Goal: Task Accomplishment & Management: Manage account settings

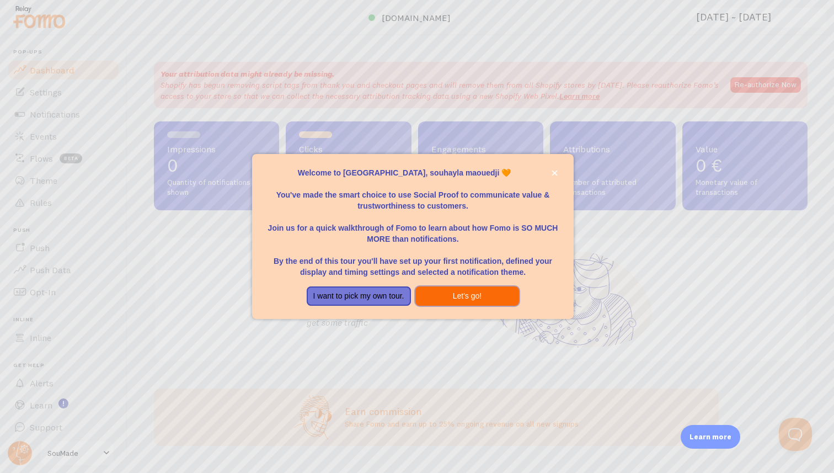
click at [492, 297] on button "Let's go!" at bounding box center [467, 296] width 104 height 20
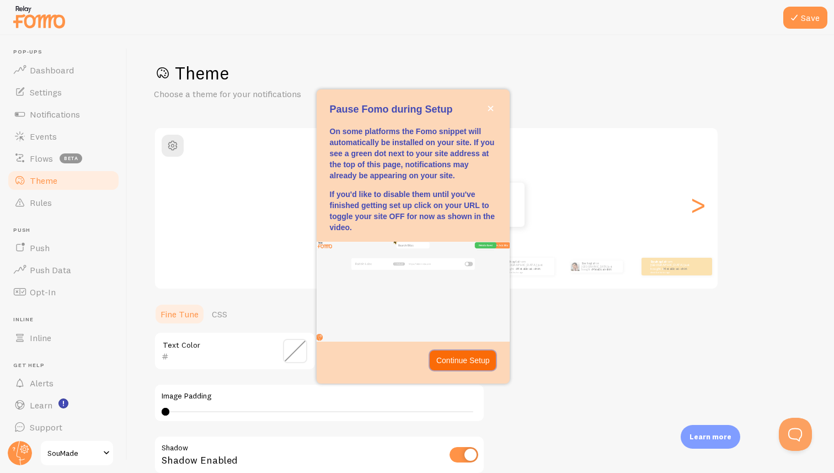
click at [452, 361] on p "Continue Setup" at bounding box center [463, 360] width 54 height 11
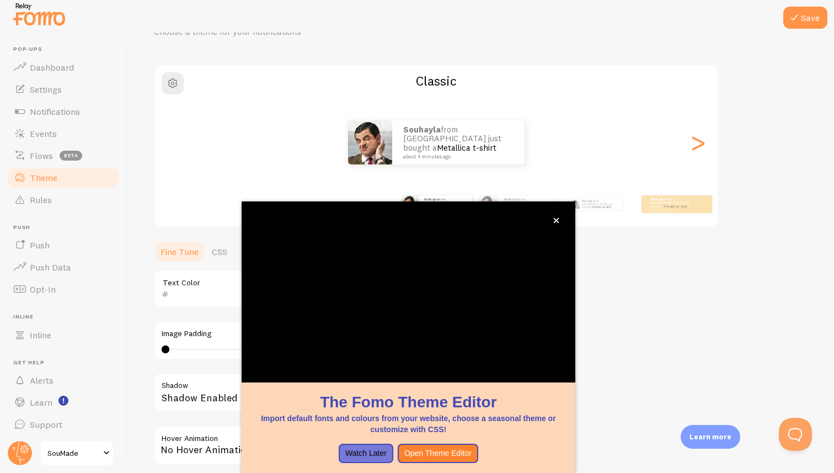
scroll to position [60, 0]
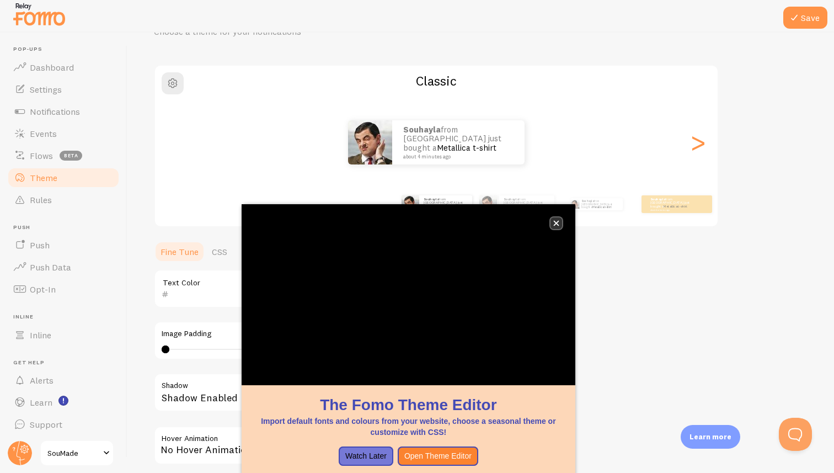
click at [559, 221] on icon "close," at bounding box center [556, 223] width 6 height 6
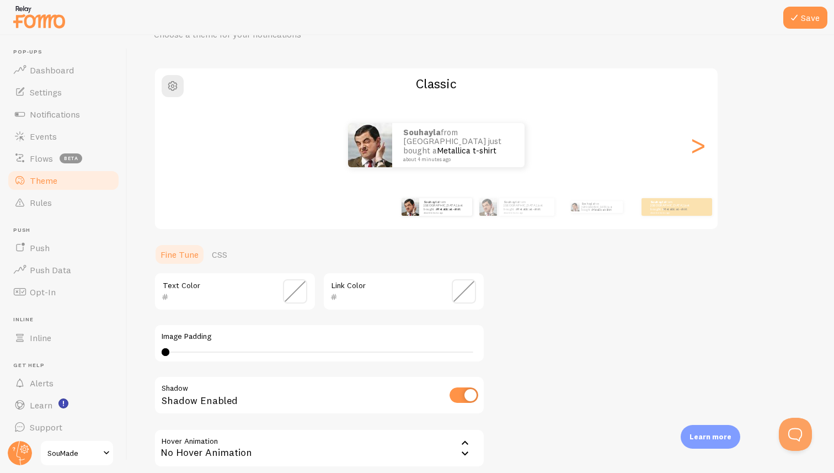
scroll to position [0, 0]
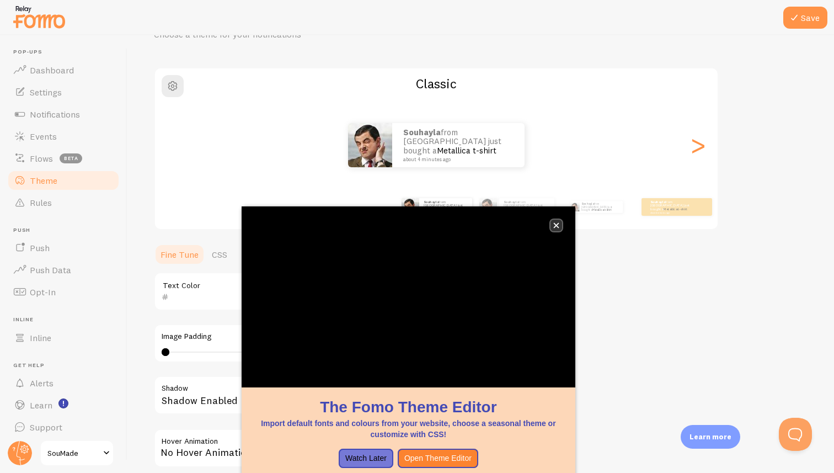
click at [555, 227] on icon "close," at bounding box center [556, 225] width 6 height 6
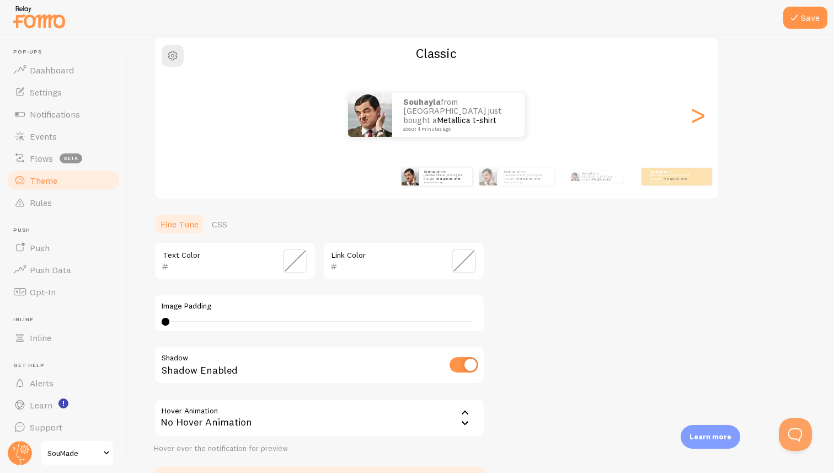
scroll to position [83, 0]
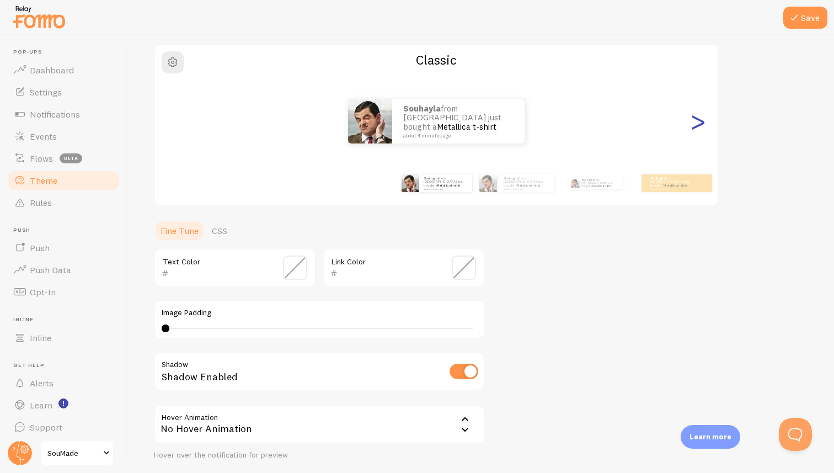
click at [700, 122] on div ">" at bounding box center [697, 121] width 13 height 79
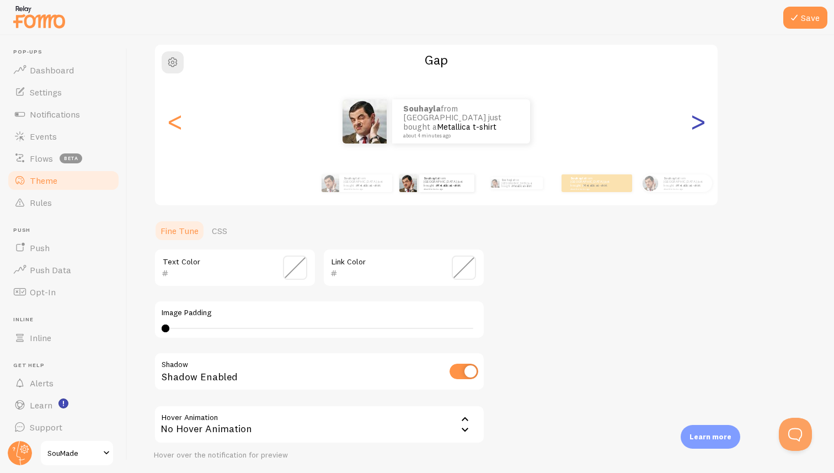
click at [700, 122] on div ">" at bounding box center [697, 121] width 13 height 79
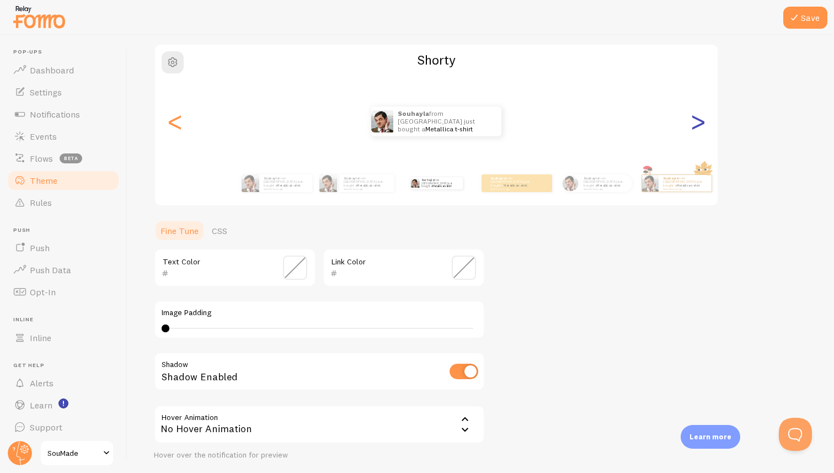
click at [700, 122] on div ">" at bounding box center [697, 121] width 13 height 79
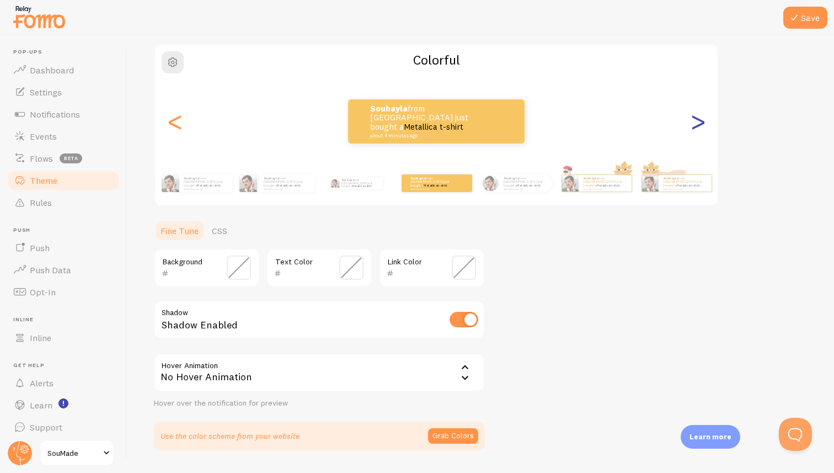
click at [700, 122] on div ">" at bounding box center [697, 121] width 13 height 79
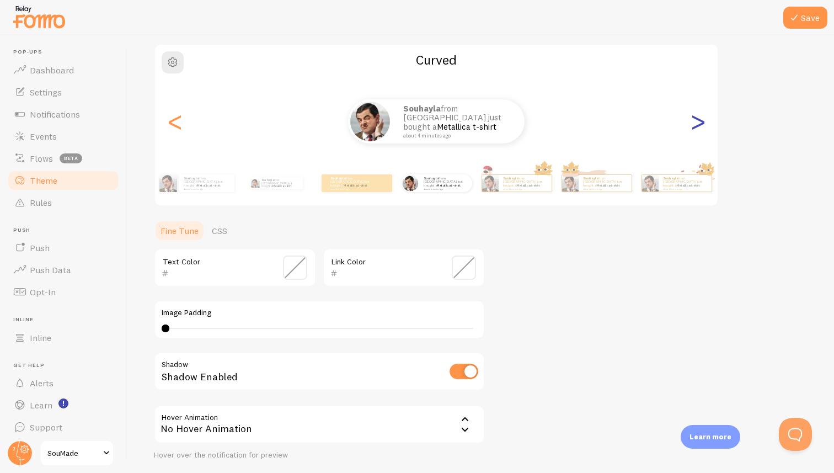
click at [700, 122] on div ">" at bounding box center [697, 121] width 13 height 79
type input "0"
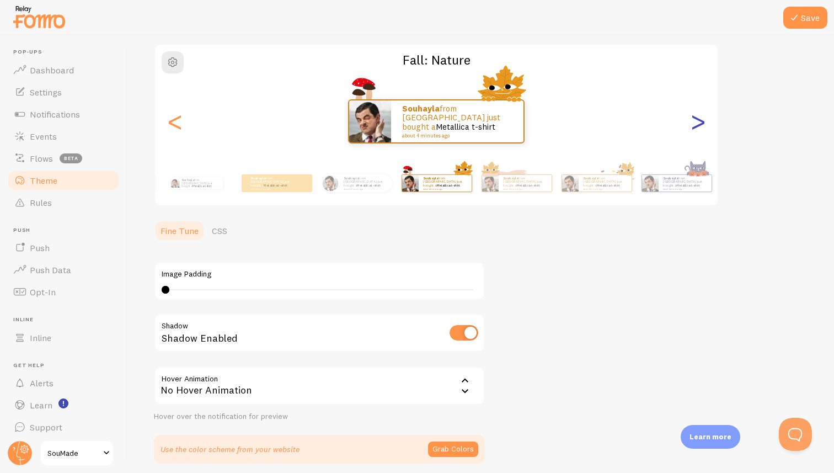
click at [700, 122] on div ">" at bounding box center [697, 121] width 13 height 79
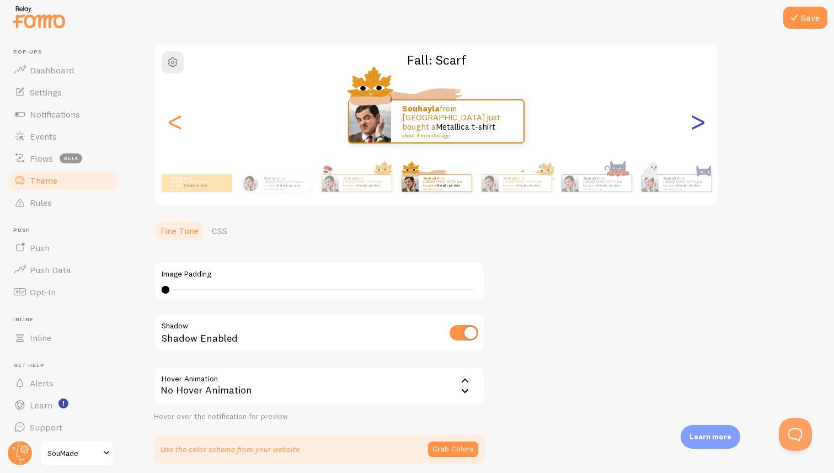
click at [700, 122] on div ">" at bounding box center [697, 121] width 13 height 79
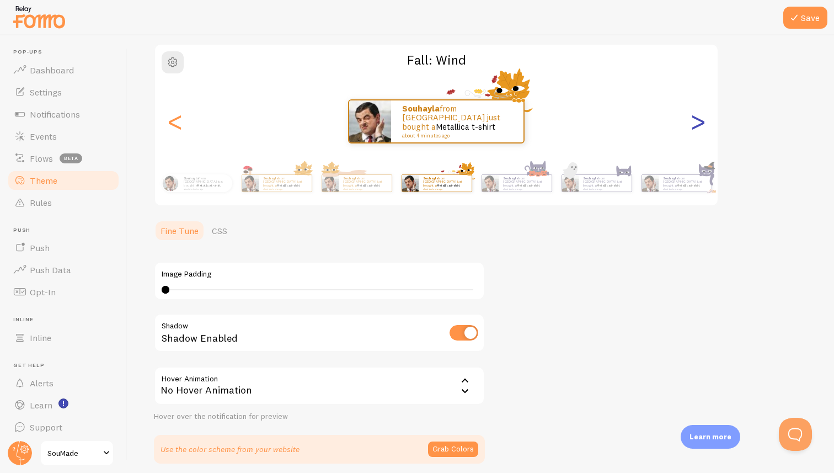
click at [700, 123] on div ">" at bounding box center [697, 121] width 13 height 79
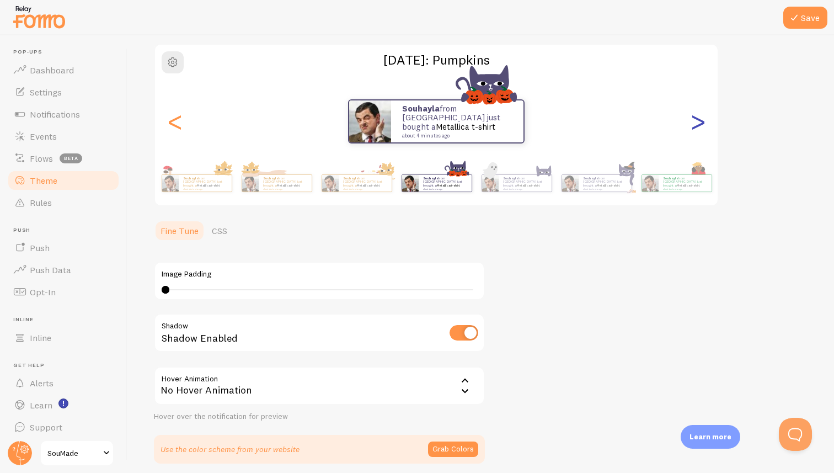
click at [700, 123] on div ">" at bounding box center [697, 121] width 13 height 79
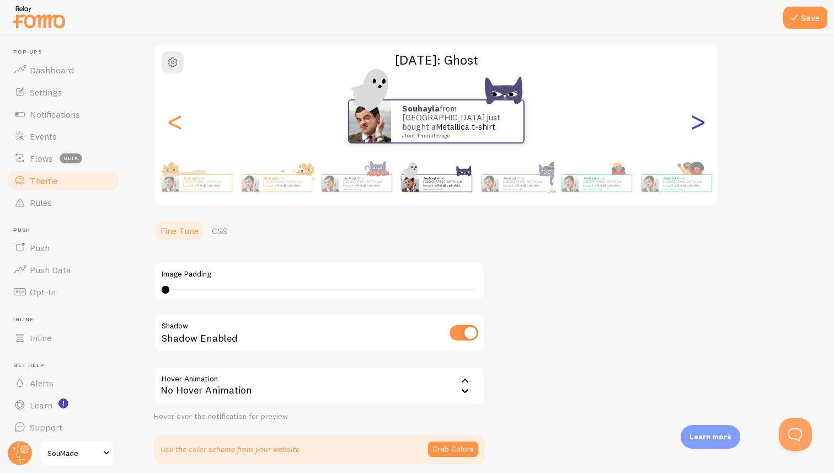
click at [700, 123] on div ">" at bounding box center [697, 121] width 13 height 79
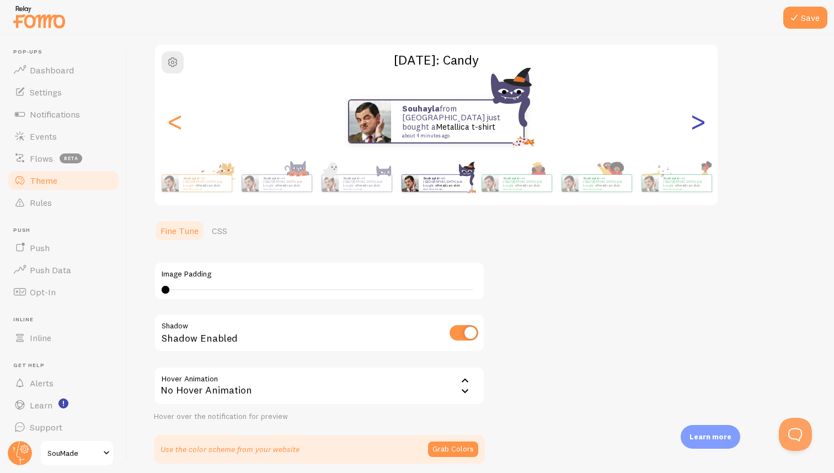
click at [700, 123] on div ">" at bounding box center [697, 121] width 13 height 79
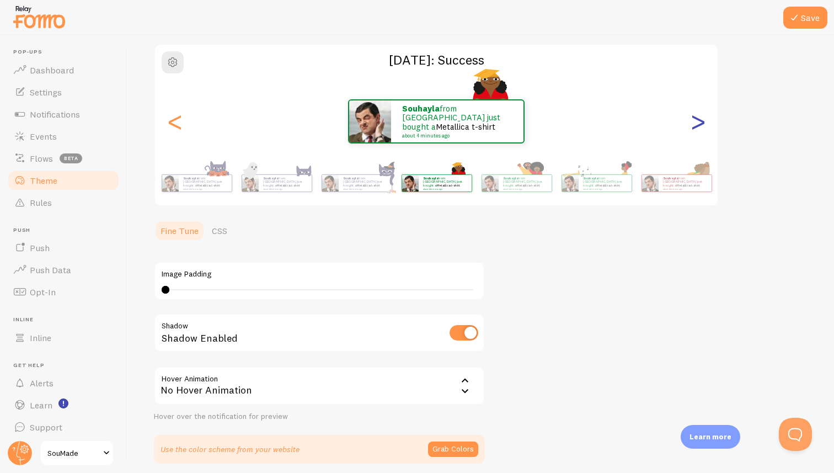
click at [700, 123] on div ">" at bounding box center [697, 121] width 13 height 79
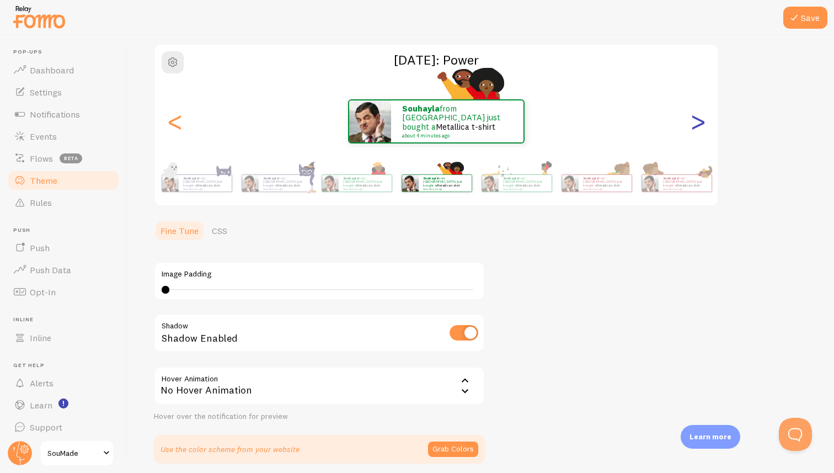
click at [700, 123] on div ">" at bounding box center [697, 121] width 13 height 79
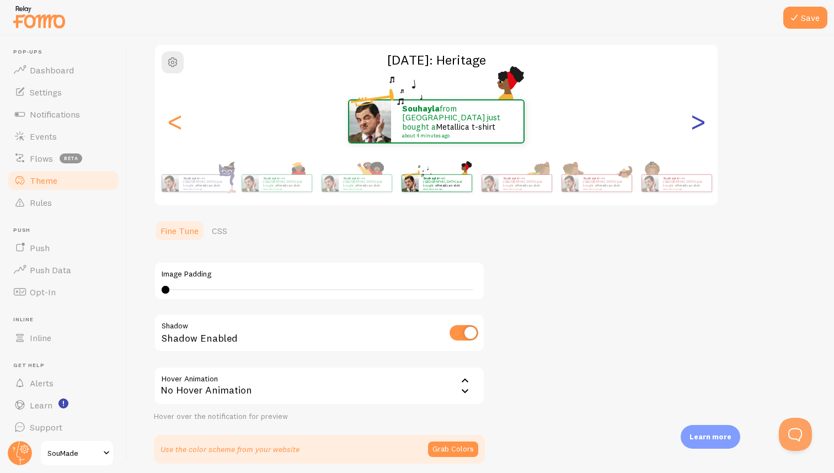
click at [700, 123] on div ">" at bounding box center [697, 121] width 13 height 79
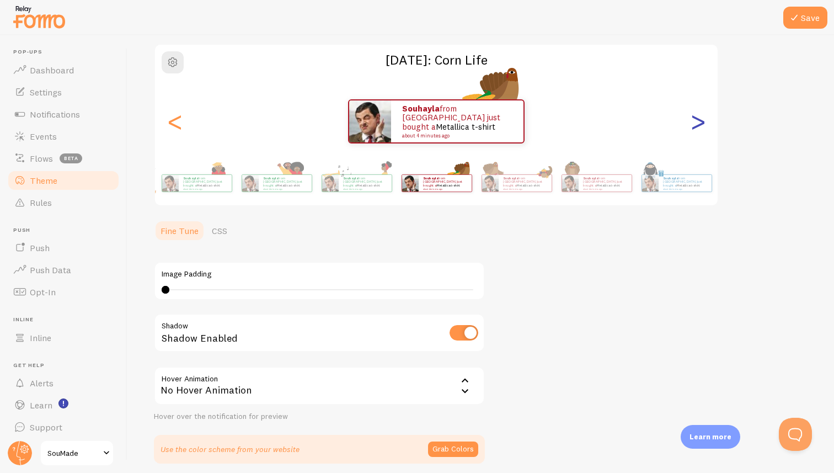
click at [700, 123] on div ">" at bounding box center [697, 121] width 13 height 79
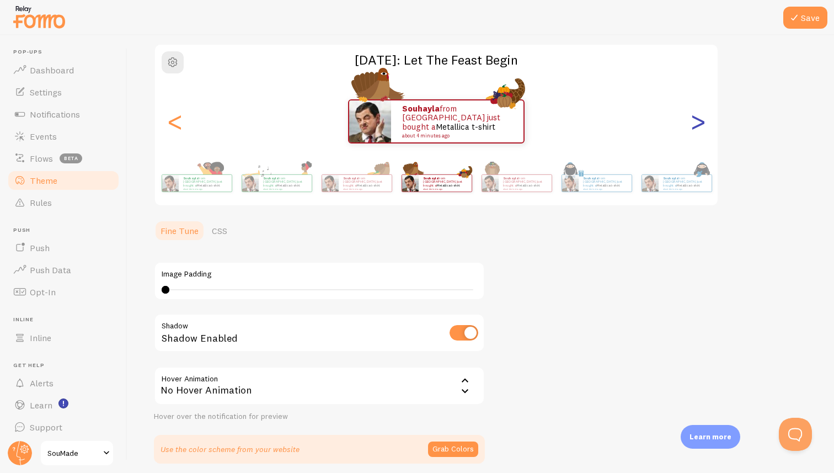
click at [700, 123] on div ">" at bounding box center [697, 121] width 13 height 79
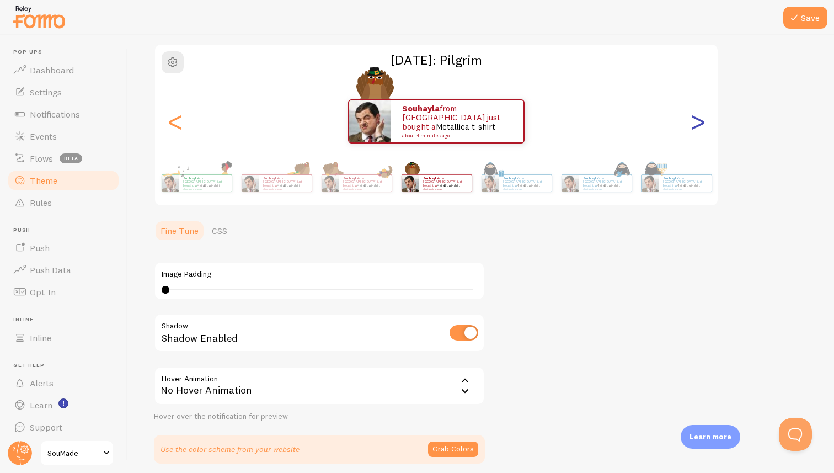
click at [700, 123] on div ">" at bounding box center [697, 121] width 13 height 79
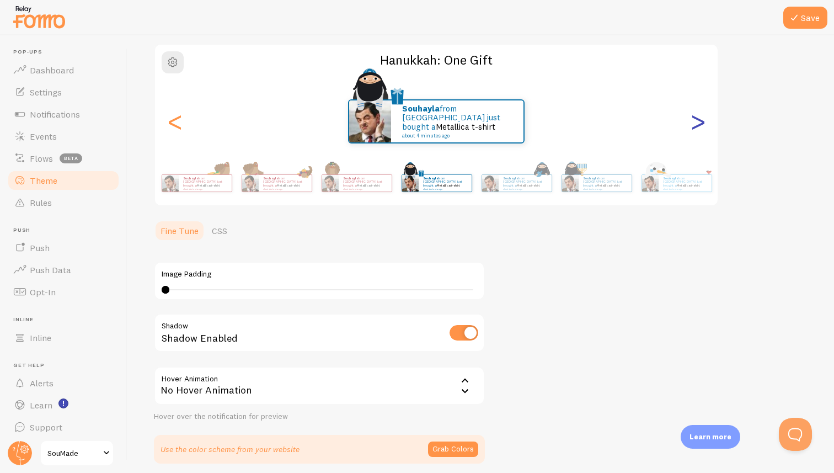
click at [700, 123] on div ">" at bounding box center [697, 121] width 13 height 79
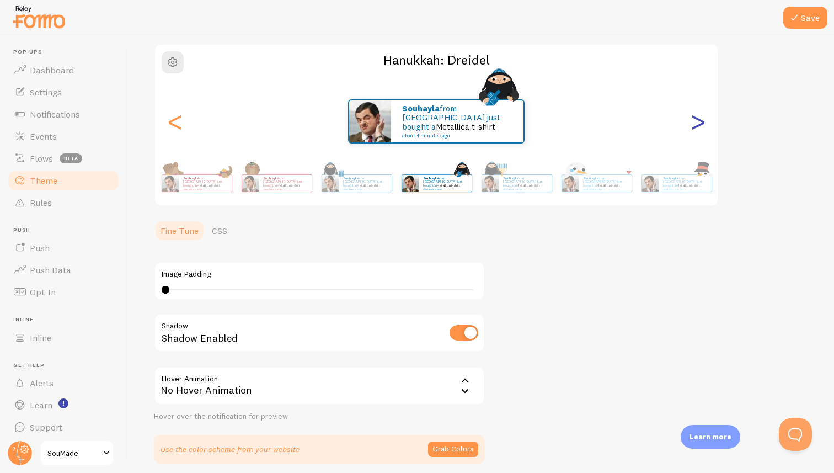
click at [700, 123] on div ">" at bounding box center [697, 121] width 13 height 79
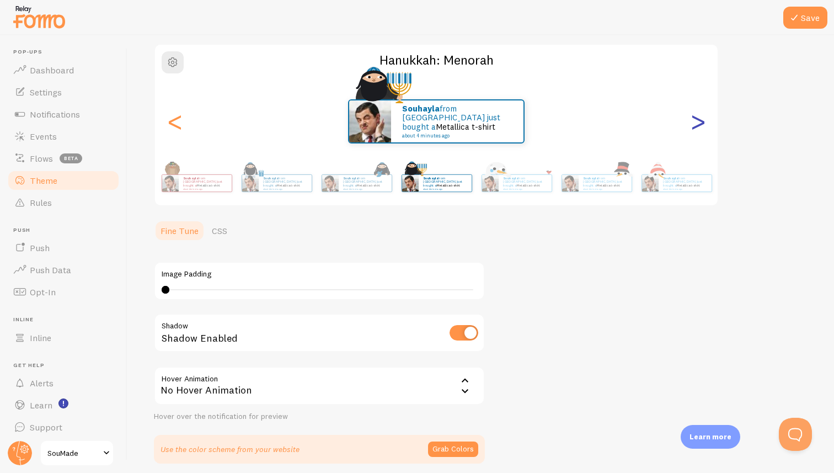
click at [700, 123] on div ">" at bounding box center [697, 121] width 13 height 79
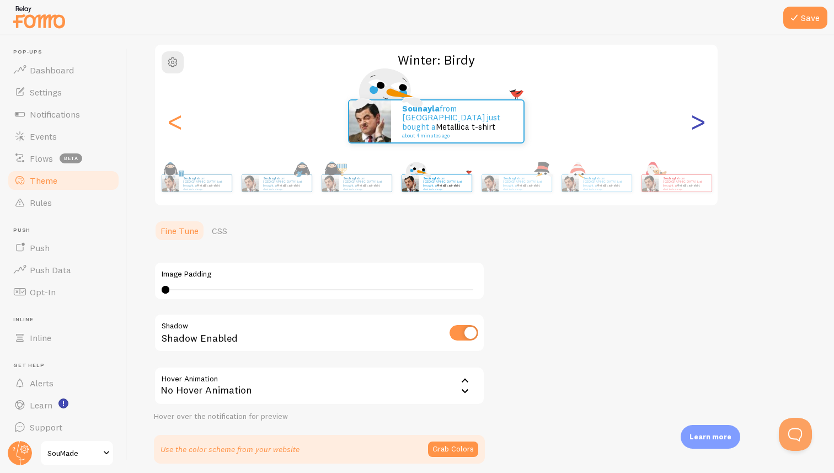
click at [700, 123] on div ">" at bounding box center [697, 121] width 13 height 79
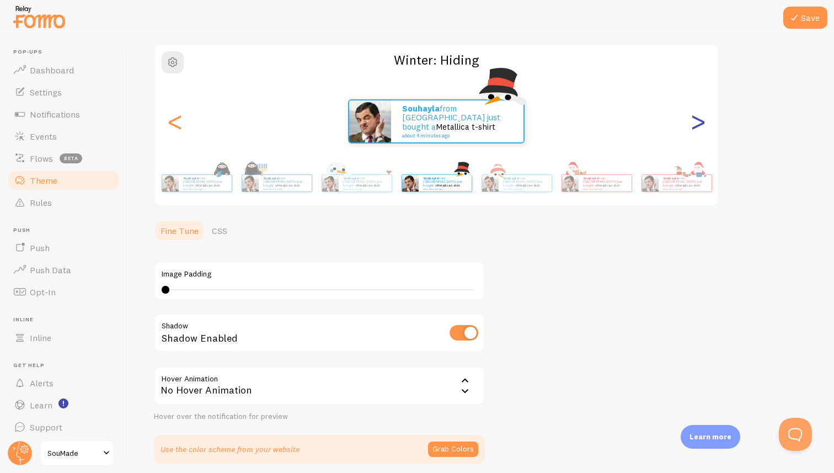
click at [700, 123] on div ">" at bounding box center [697, 121] width 13 height 79
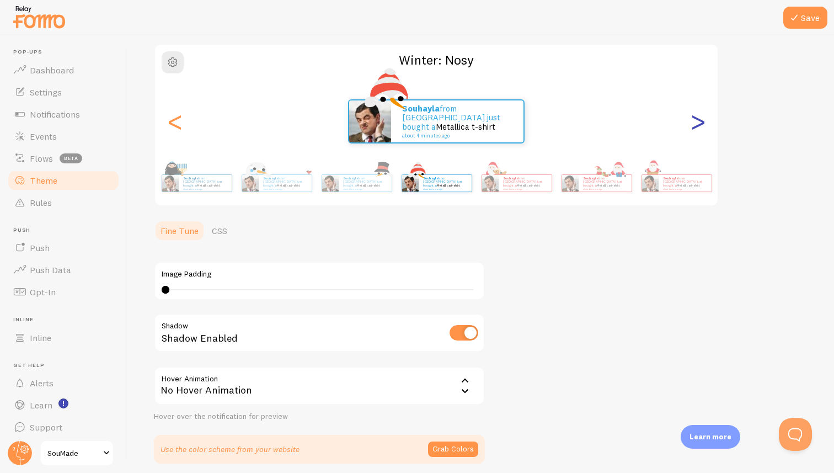
click at [700, 123] on div ">" at bounding box center [697, 121] width 13 height 79
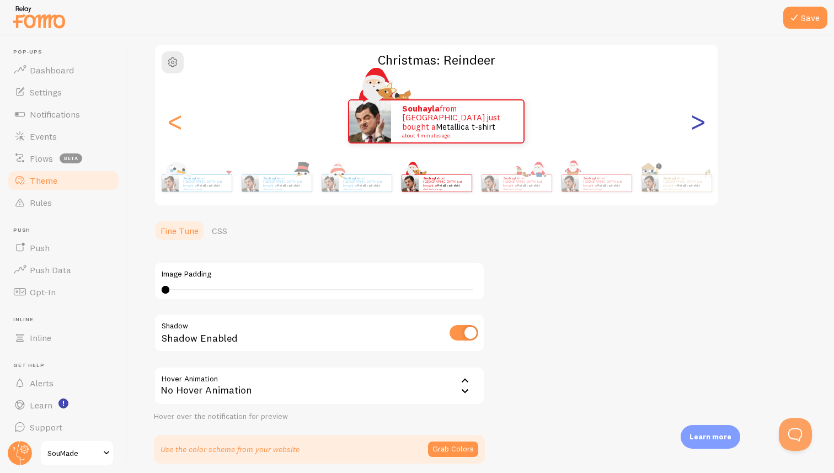
click at [700, 123] on div ">" at bounding box center [697, 121] width 13 height 79
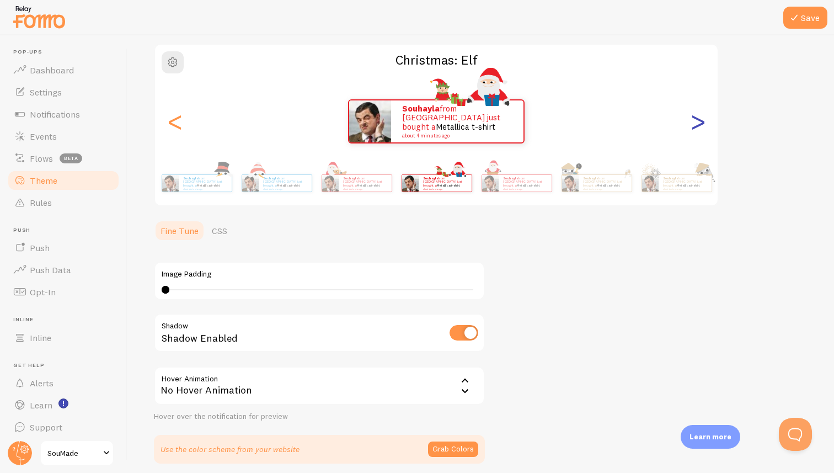
click at [700, 123] on div ">" at bounding box center [697, 121] width 13 height 79
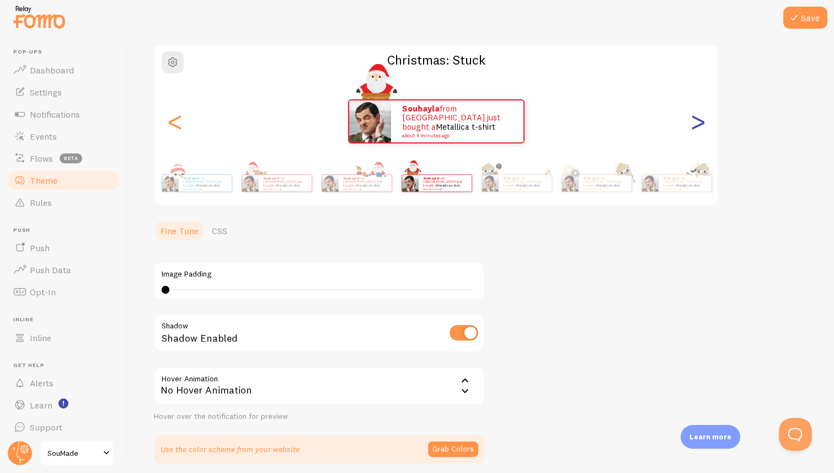
click at [700, 124] on div ">" at bounding box center [697, 121] width 13 height 79
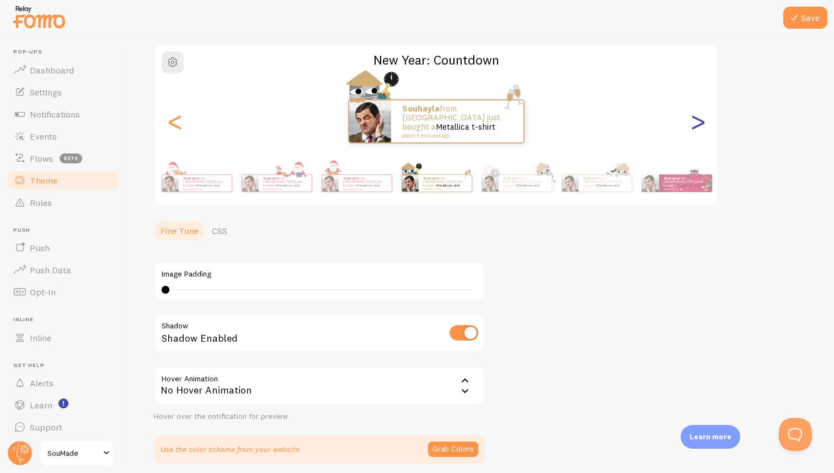
click at [700, 124] on div ">" at bounding box center [697, 121] width 13 height 79
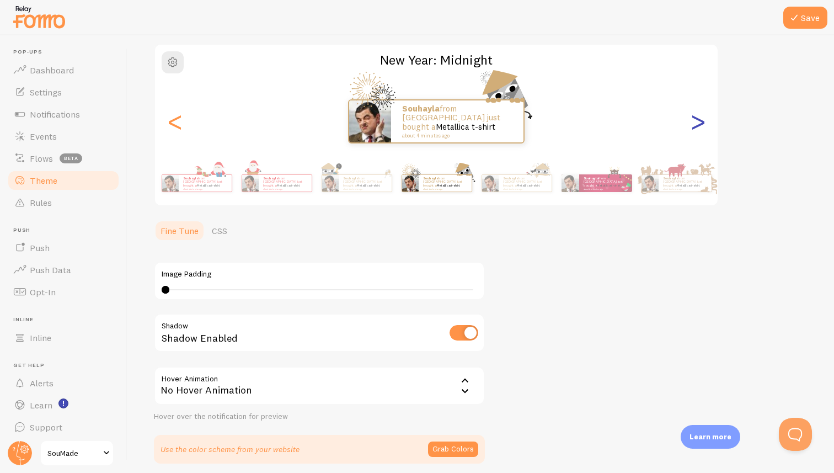
click at [700, 124] on div ">" at bounding box center [697, 121] width 13 height 79
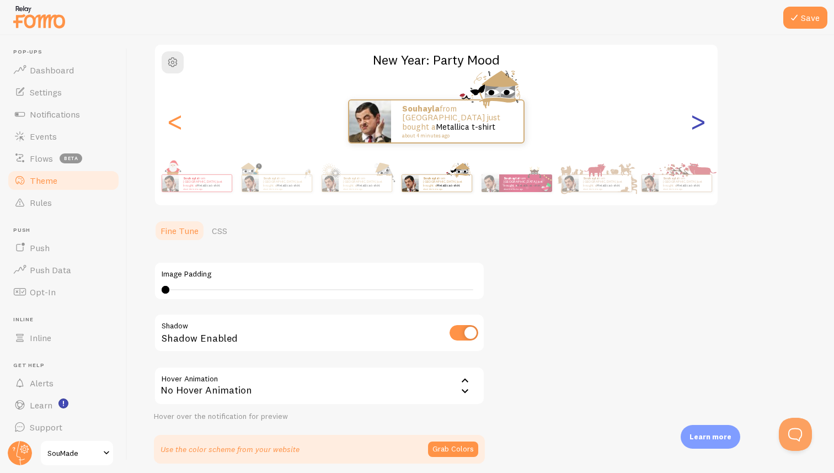
click at [699, 126] on div ">" at bounding box center [697, 121] width 13 height 79
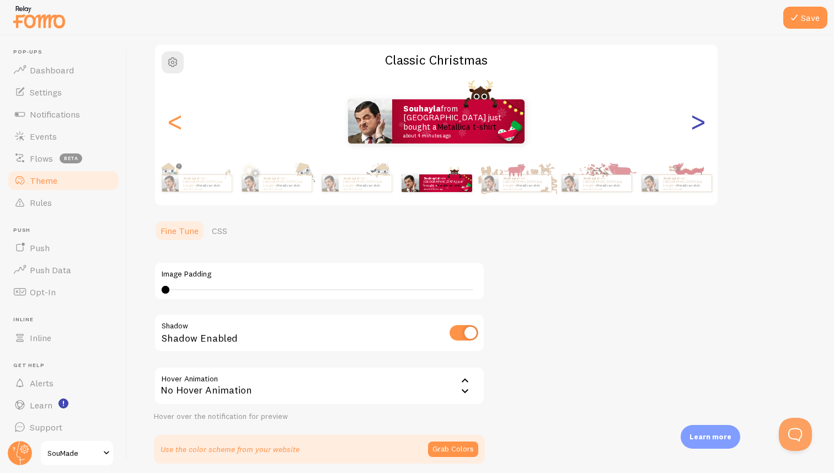
click at [699, 126] on div ">" at bounding box center [697, 121] width 13 height 79
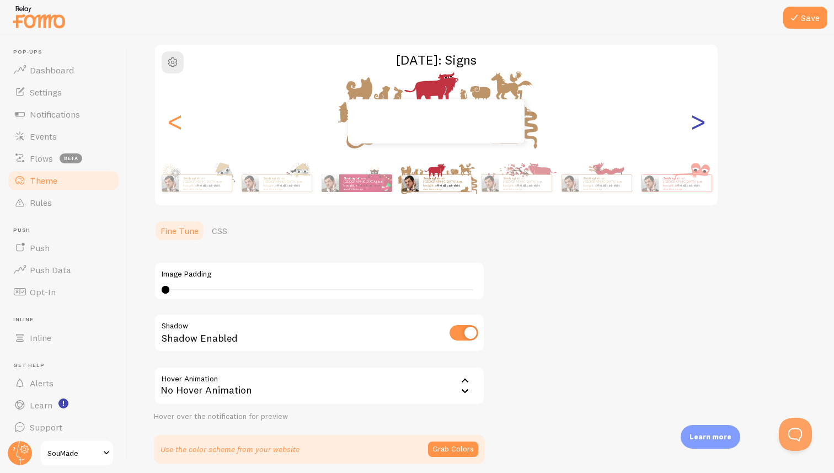
click at [699, 126] on div ">" at bounding box center [697, 121] width 13 height 79
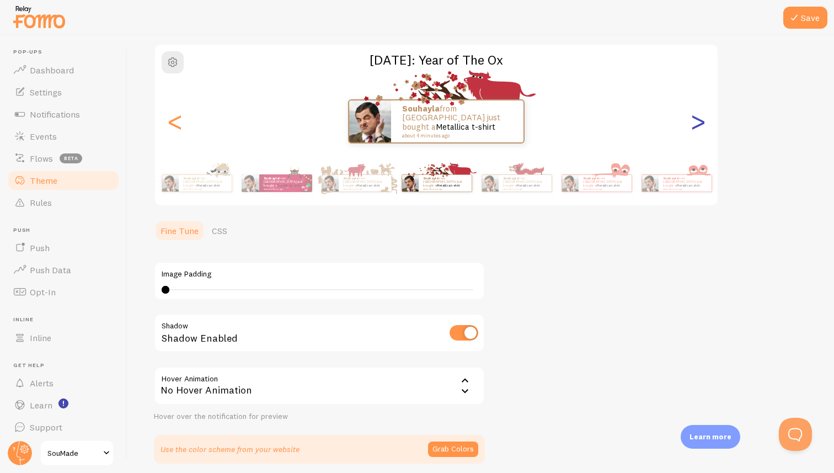
click at [699, 127] on div ">" at bounding box center [697, 121] width 13 height 79
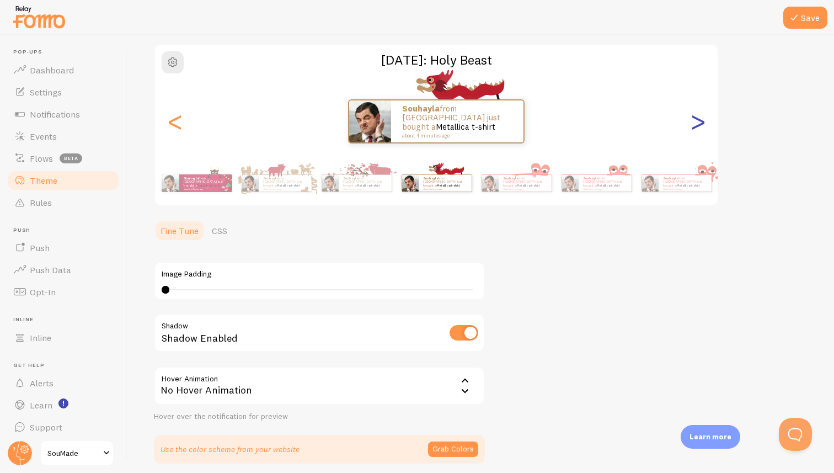
click at [699, 127] on div ">" at bounding box center [697, 121] width 13 height 79
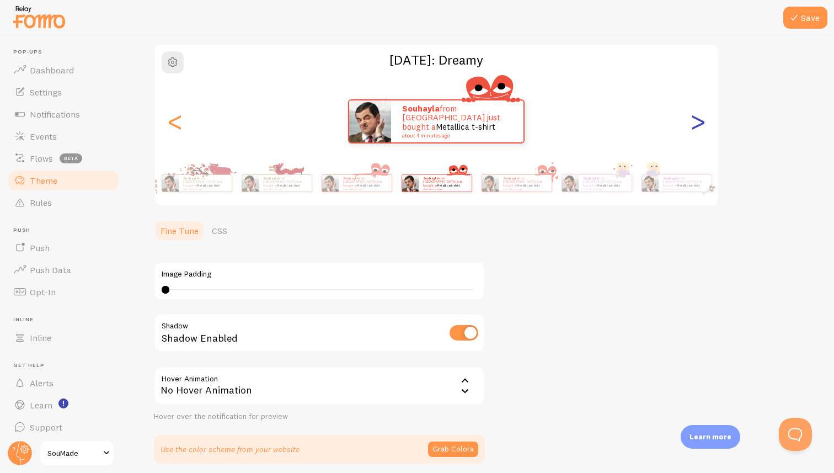
click at [699, 127] on div ">" at bounding box center [697, 121] width 13 height 79
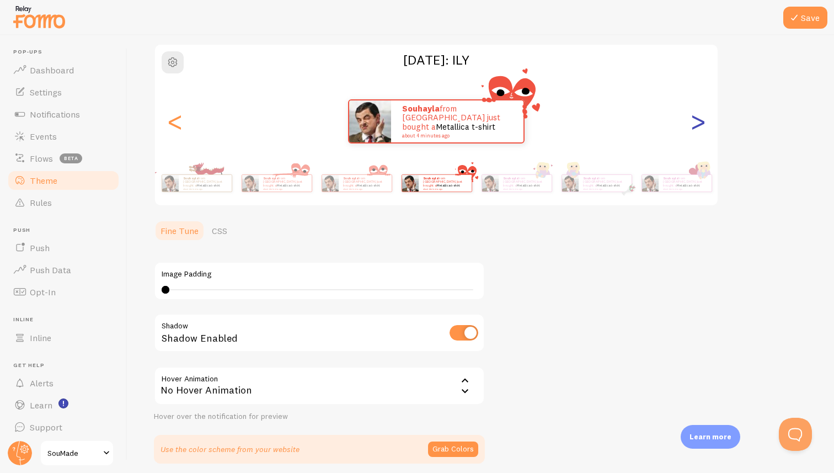
click at [700, 127] on div ">" at bounding box center [697, 121] width 13 height 79
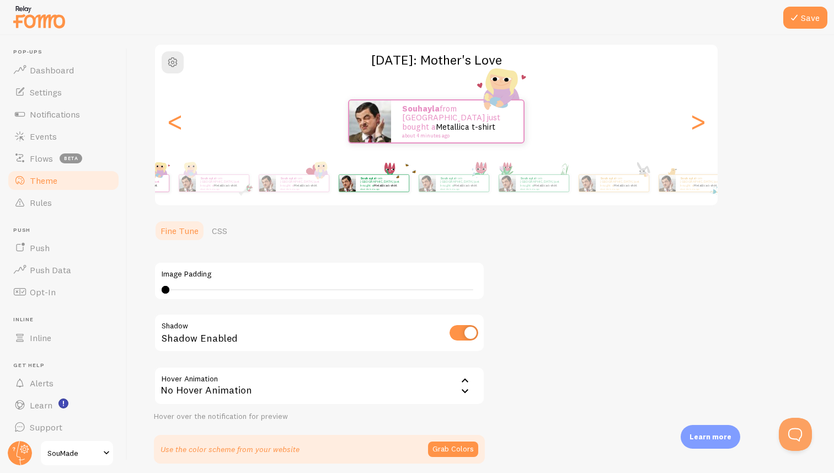
click at [365, 200] on div "souhayla from France just bought a Metallica t-shirt about 4 minutes ago souhay…" at bounding box center [436, 183] width 633 height 44
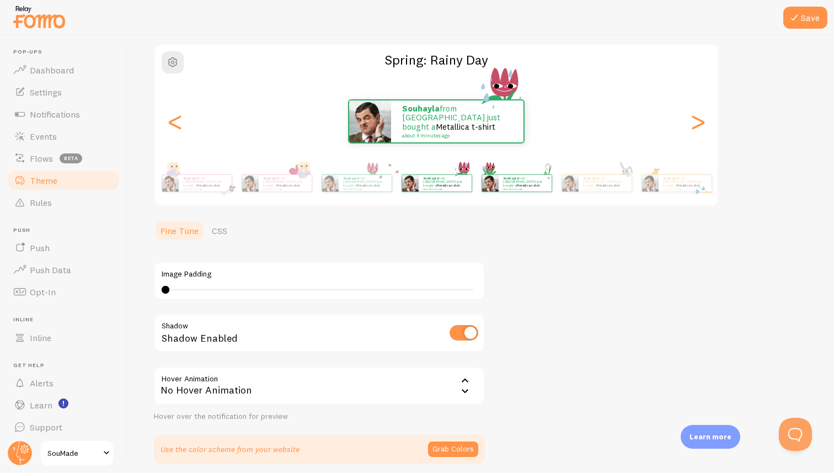
click at [526, 188] on small "about 4 minutes ago" at bounding box center [524, 189] width 43 height 2
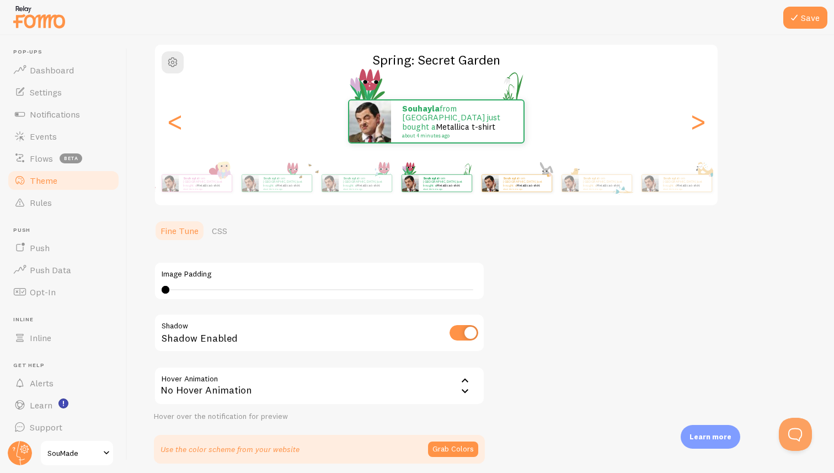
click at [514, 194] on div "souhayla from France just bought a Metallica t-shirt about 4 minutes ago" at bounding box center [516, 183] width 71 height 31
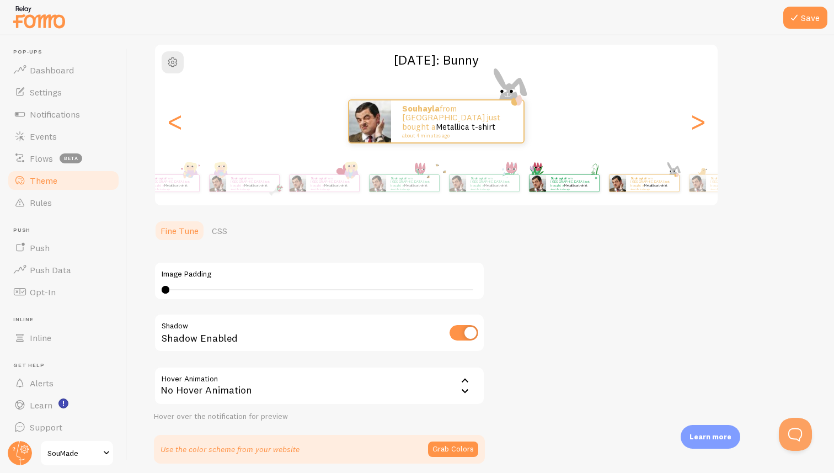
click at [834, 196] on div "Save Theme Choose a theme for your notifications Easter: Bunny souhayla from Fr…" at bounding box center [480, 254] width 707 height 438
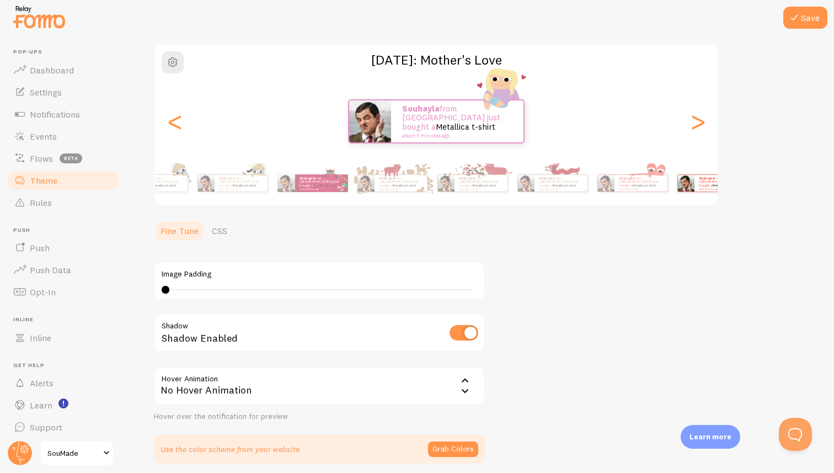
click at [834, 182] on div "Save Theme Choose a theme for your notifications Mother's Day: Mother's Love so…" at bounding box center [480, 254] width 707 height 438
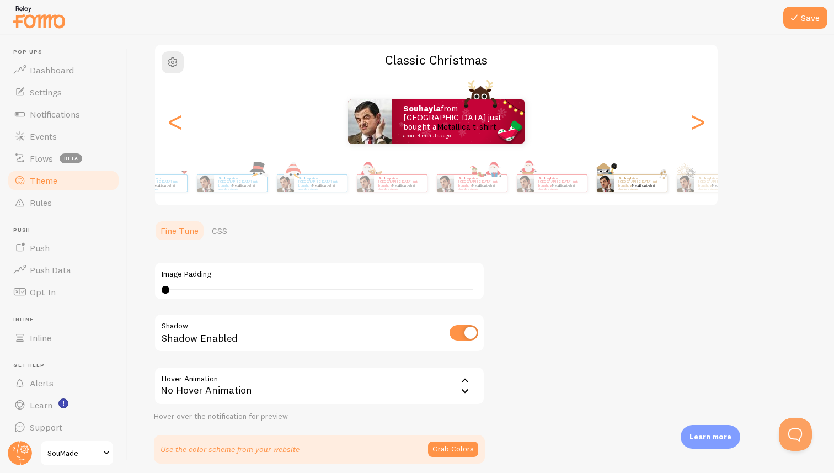
click at [667, 189] on div "souhayla from France just bought a Metallica t-shirt about 4 minutes ago" at bounding box center [640, 183] width 53 height 17
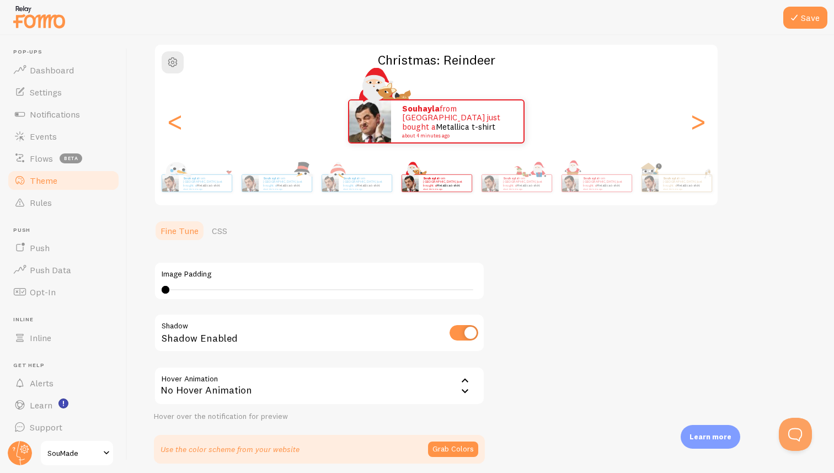
click at [31, 183] on span "Theme" at bounding box center [44, 180] width 28 height 11
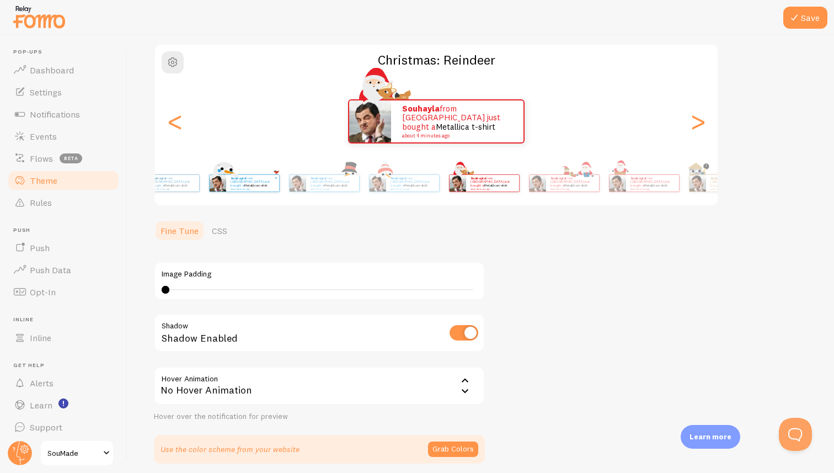
click at [279, 190] on div "souhayla from France just bought a Metallica t-shirt about 4 minutes ago" at bounding box center [252, 183] width 53 height 17
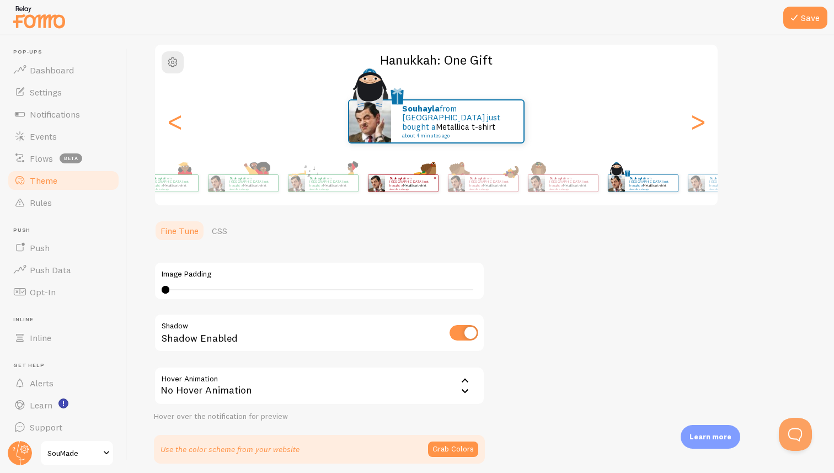
click at [639, 213] on div "Theme Choose a theme for your notifications Hanukkah: One Gift souhayla from Fr…" at bounding box center [481, 220] width 654 height 485
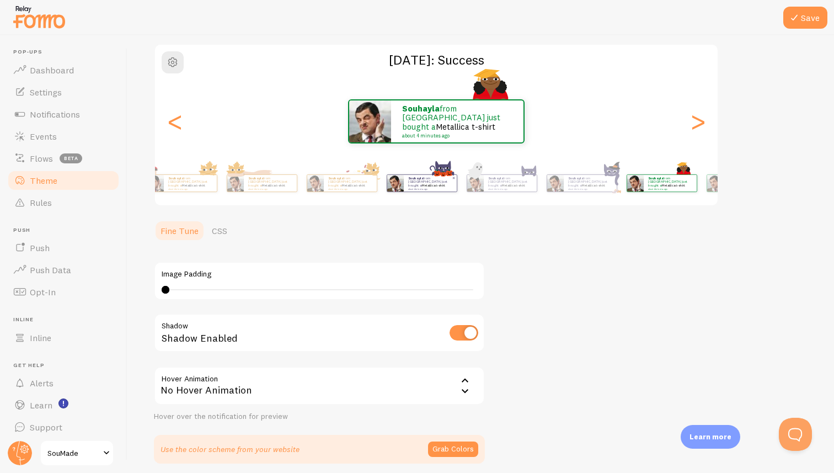
click at [452, 184] on p "souhayla from France just bought a Metallica t-shirt about 4 minutes ago" at bounding box center [430, 183] width 44 height 14
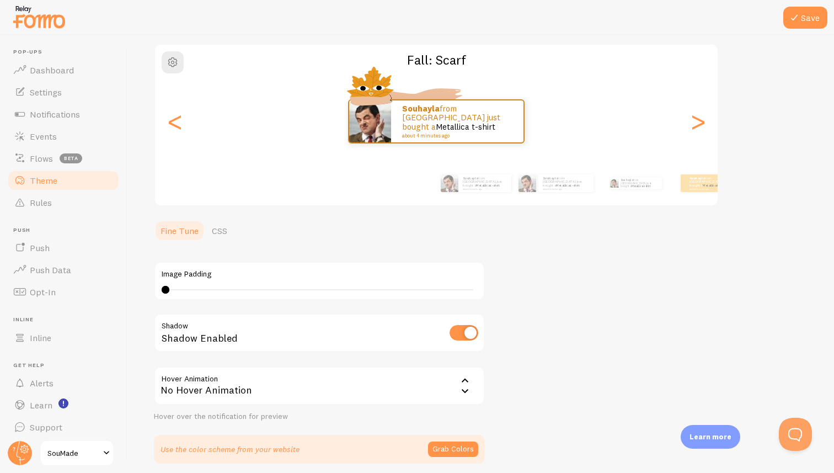
click at [833, 234] on div "Save Theme Choose a theme for your notifications Fall: Scarf souhayla from Fran…" at bounding box center [480, 254] width 707 height 438
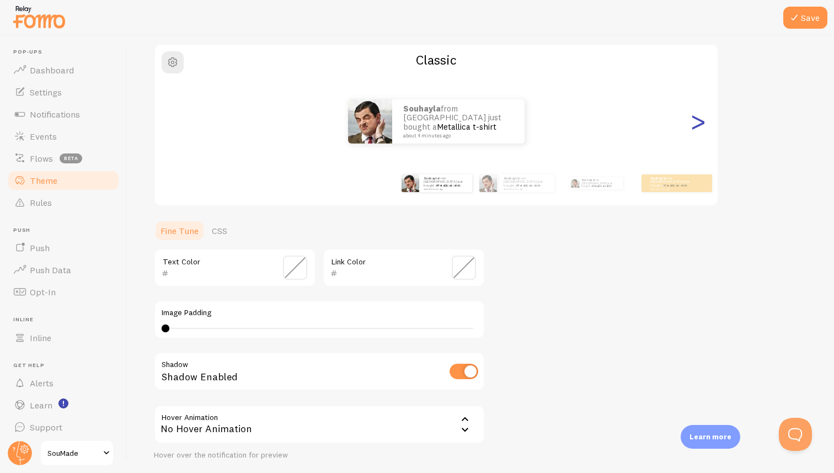
click at [695, 124] on div ">" at bounding box center [697, 121] width 13 height 79
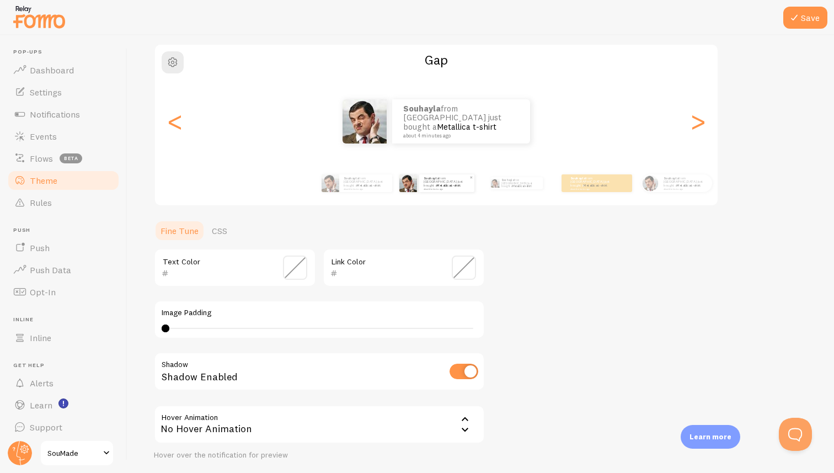
click at [445, 184] on link "Metallica t-shirt" at bounding box center [449, 185] width 24 height 4
click at [294, 262] on span at bounding box center [295, 267] width 24 height 24
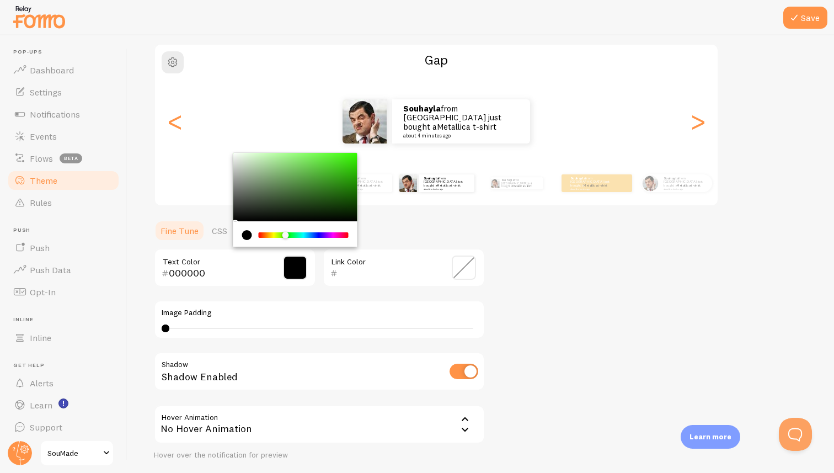
click at [286, 233] on div "Chrome color picker" at bounding box center [304, 235] width 88 height 6
click at [299, 234] on div "Chrome color picker" at bounding box center [304, 235] width 88 height 6
drag, startPoint x: 300, startPoint y: 233, endPoint x: 291, endPoint y: 232, distance: 9.4
click at [291, 233] on div "Chrome color picker" at bounding box center [290, 235] width 7 height 7
click at [328, 171] on div "Chrome color picker" at bounding box center [295, 187] width 124 height 68
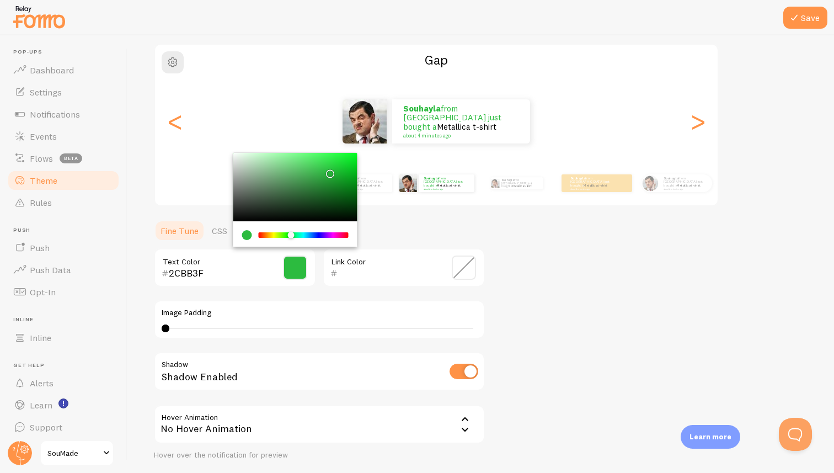
click at [351, 152] on div "souhayla from France just bought a Metallica t-shirt about 4 minutes ago souhay…" at bounding box center [436, 121] width 563 height 79
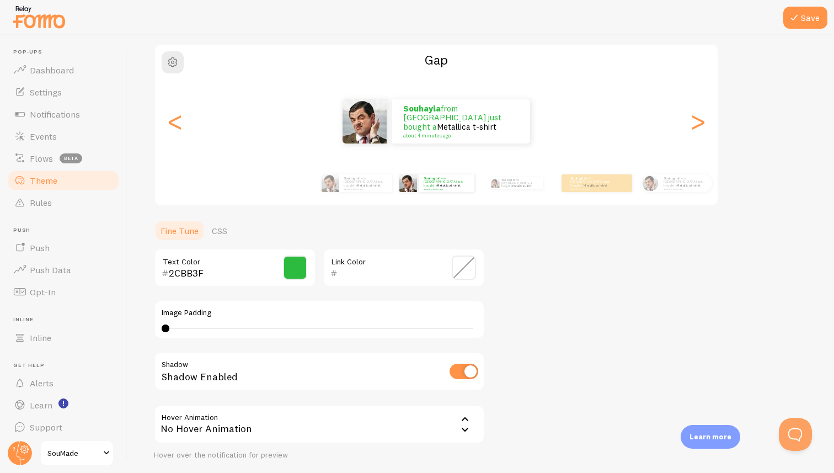
click at [301, 265] on span at bounding box center [295, 267] width 24 height 24
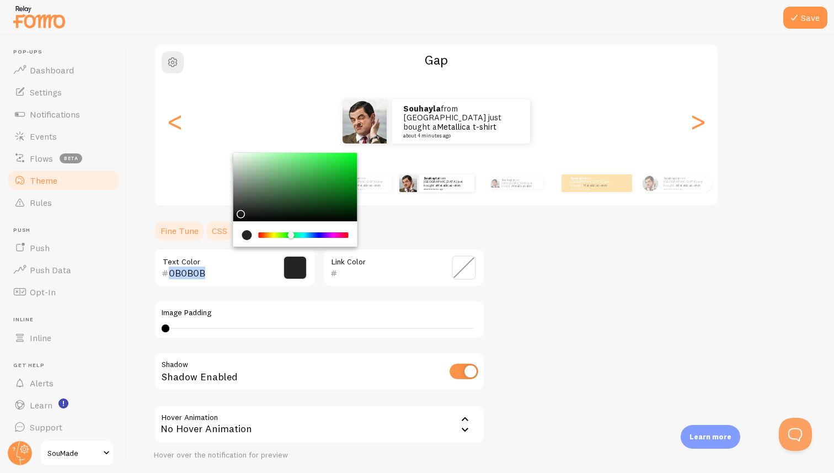
type input "060606"
drag, startPoint x: 330, startPoint y: 170, endPoint x: 224, endPoint y: 220, distance: 116.8
click at [224, 220] on section "Fine Tune CSS 060606 Text Color Link Color Image Padding 0 0 - undefined Shadow…" at bounding box center [319, 361] width 331 height 282
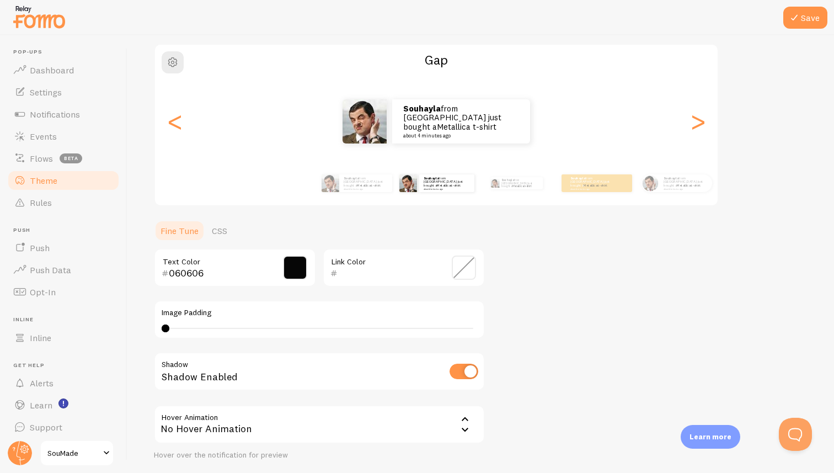
click at [460, 268] on span at bounding box center [464, 267] width 24 height 24
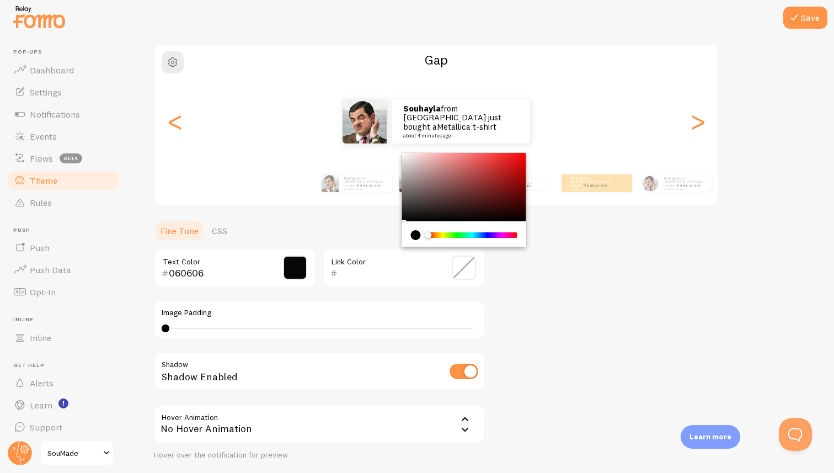
click at [555, 253] on div "Theme Choose a theme for your notifications Gap souhayla from France just bough…" at bounding box center [481, 240] width 654 height 524
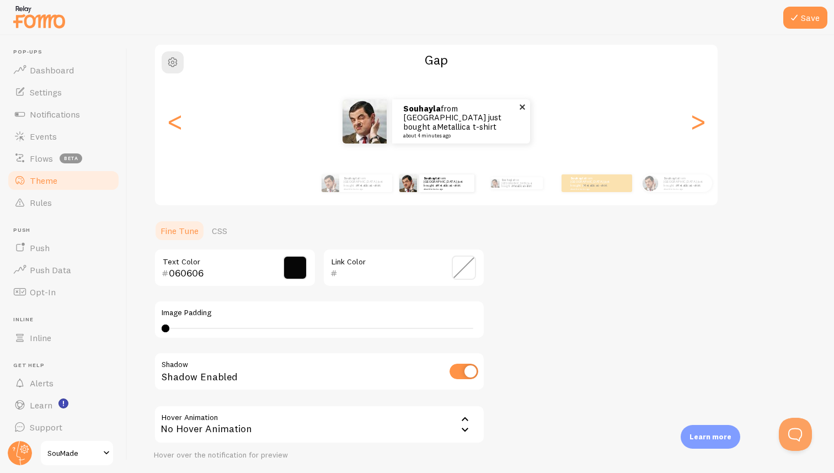
click at [370, 117] on img at bounding box center [365, 121] width 44 height 44
type input "0"
drag, startPoint x: 164, startPoint y: 328, endPoint x: 141, endPoint y: 324, distance: 22.9
click at [141, 324] on div "Save Theme Choose a theme for your notifications Gap souhayla from France just …" at bounding box center [480, 254] width 707 height 438
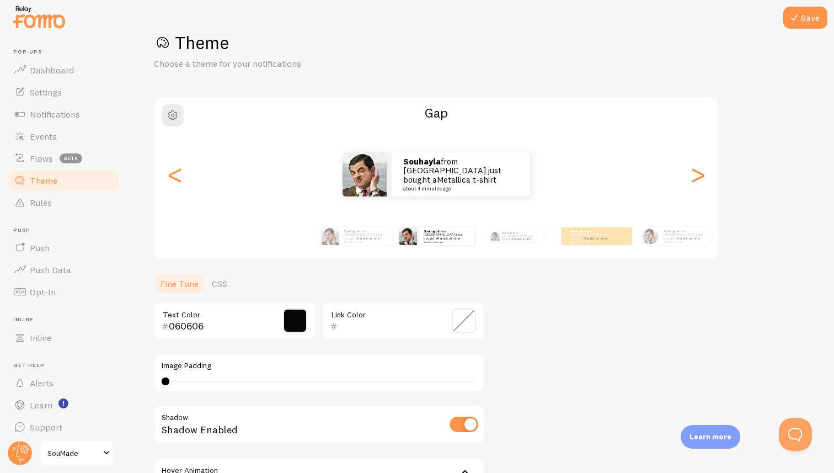
scroll to position [51, 0]
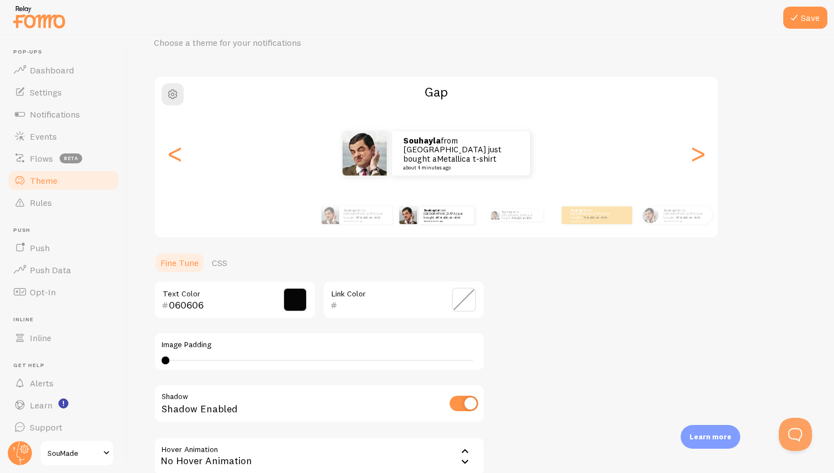
click at [2, 94] on header "Pop-ups Dashboard Settings Notifications Events Flows beta Theme Rules Push Pus…" at bounding box center [63, 254] width 127 height 438
click at [42, 73] on span "Dashboard" at bounding box center [52, 70] width 44 height 11
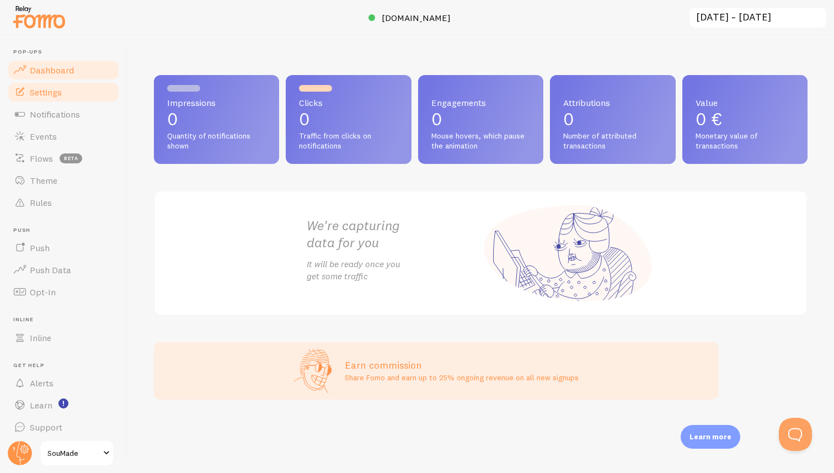
click at [40, 93] on span "Settings" at bounding box center [46, 92] width 32 height 11
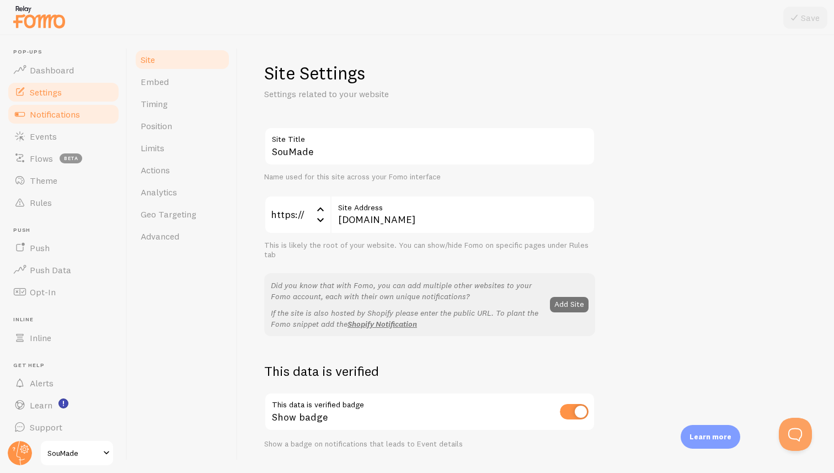
click at [40, 111] on span "Notifications" at bounding box center [55, 114] width 50 height 11
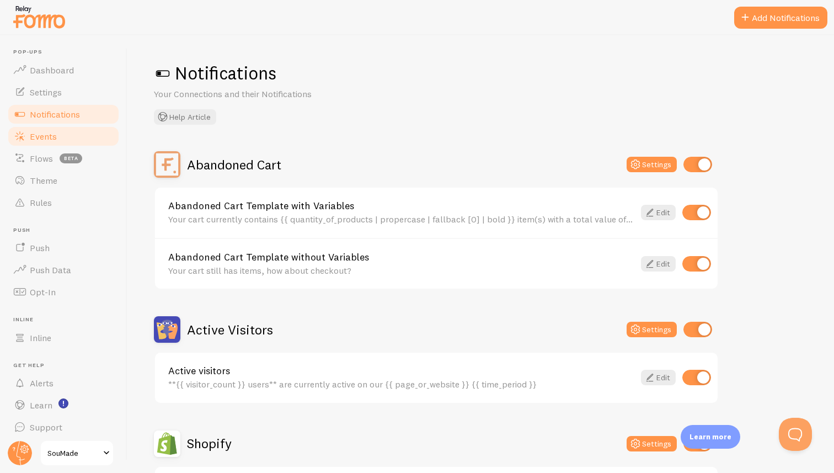
click at [43, 127] on link "Events" at bounding box center [64, 136] width 114 height 22
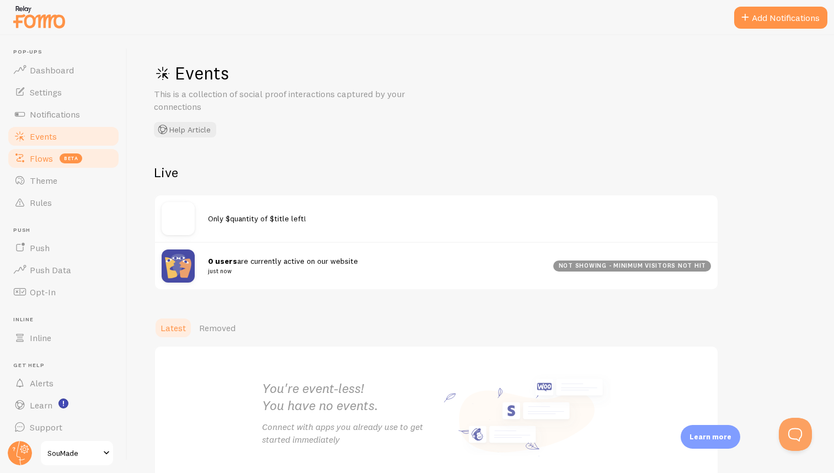
click at [45, 156] on span "Flows" at bounding box center [41, 158] width 23 height 11
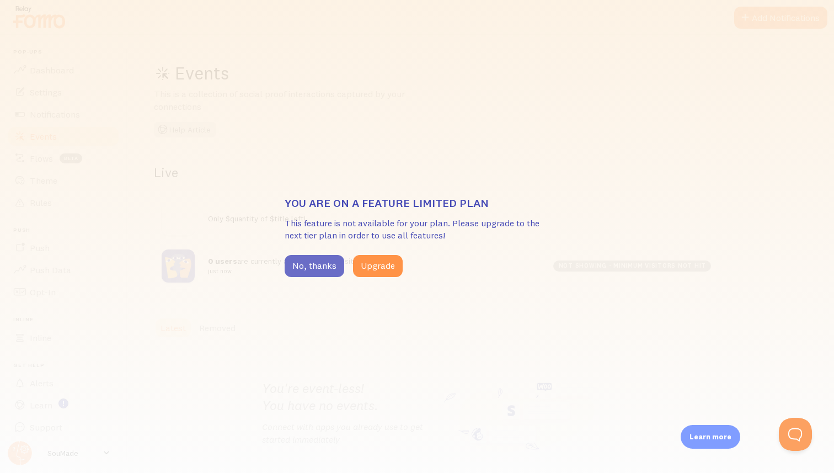
click at [329, 260] on button "No, thanks" at bounding box center [315, 266] width 60 height 22
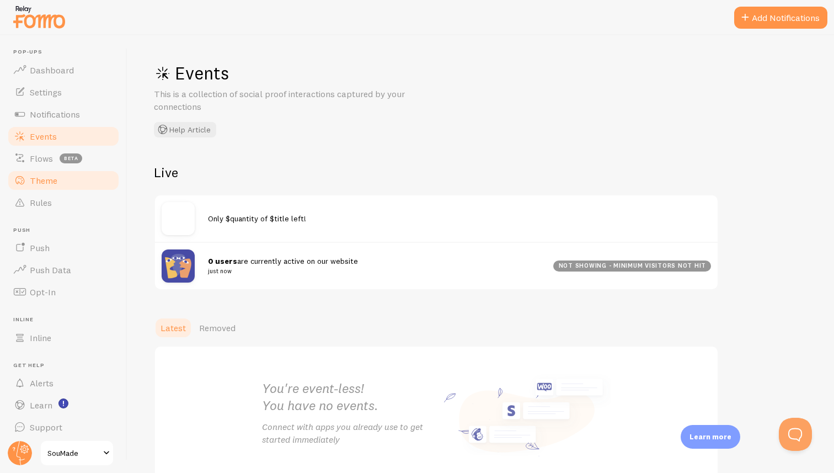
click at [45, 179] on span "Theme" at bounding box center [44, 180] width 28 height 11
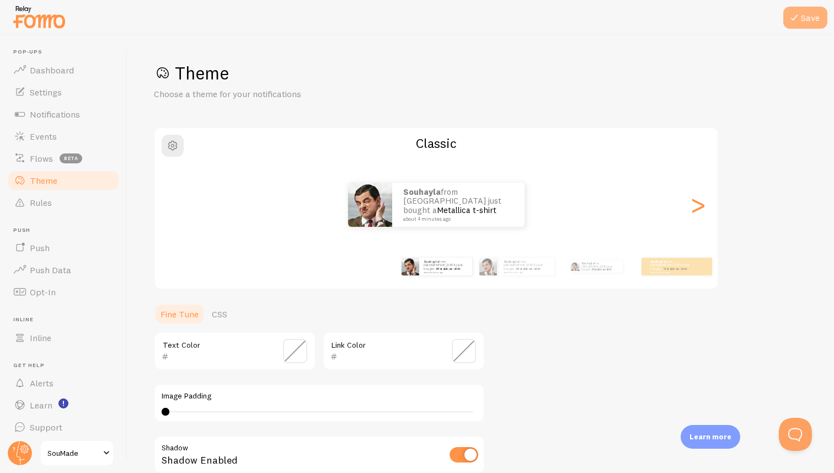
click at [817, 15] on button "Save" at bounding box center [805, 18] width 44 height 22
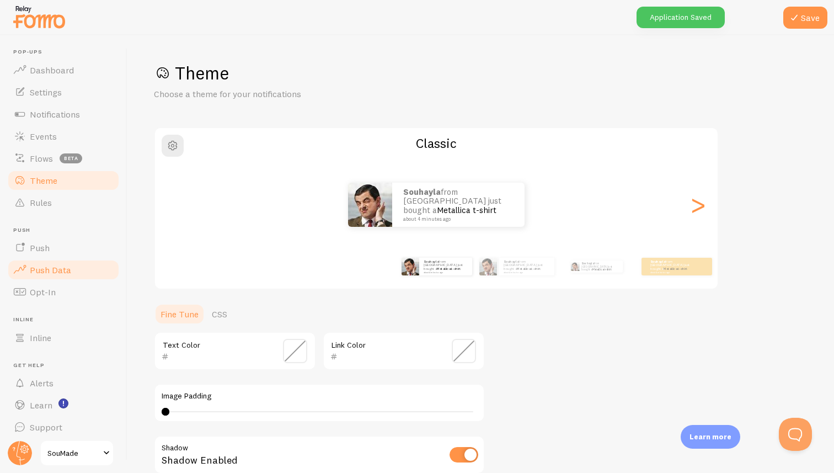
scroll to position [5, 0]
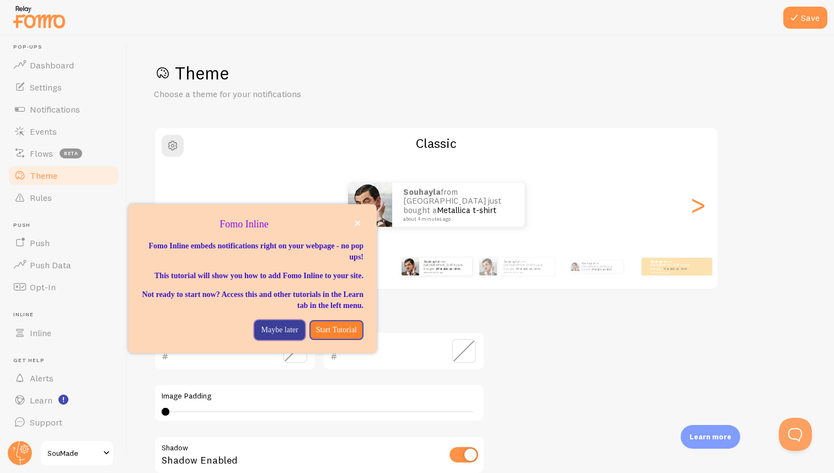
click at [279, 335] on p "Maybe later" at bounding box center [279, 329] width 37 height 11
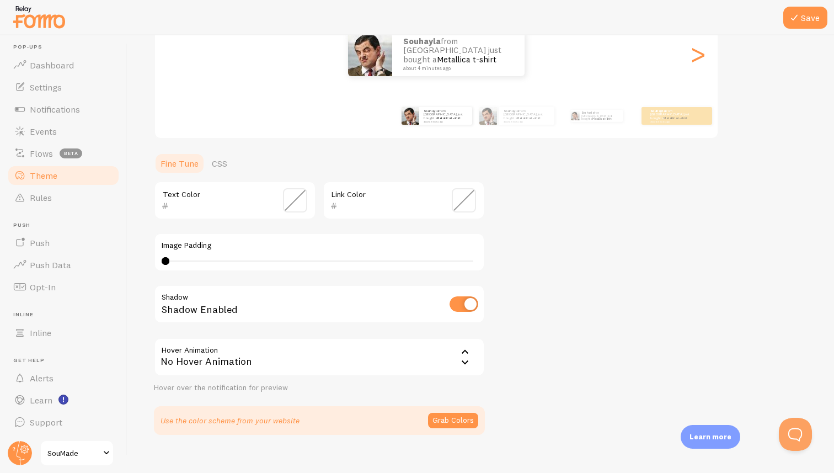
scroll to position [166, 0]
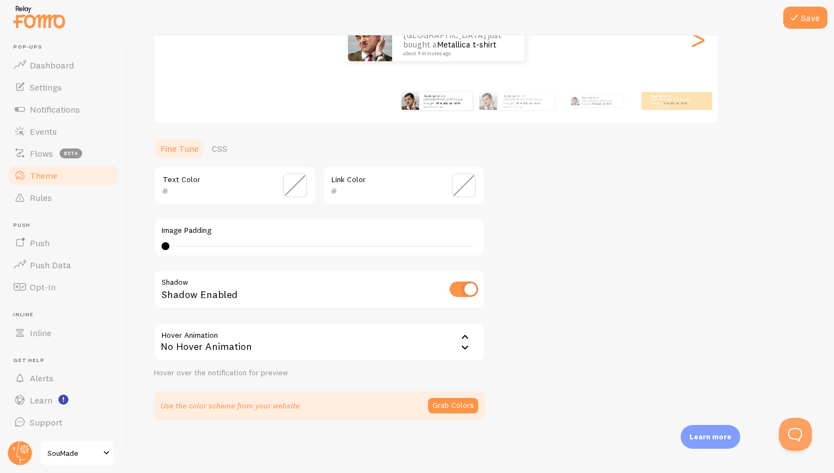
click at [105, 452] on span at bounding box center [106, 452] width 13 height 13
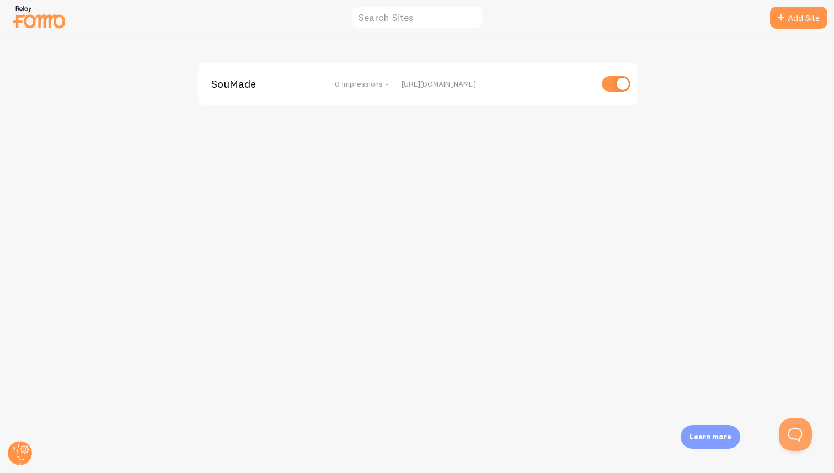
click at [232, 76] on div "SouMade 0 Impressions - https://soumade.com" at bounding box center [417, 84] width 439 height 42
click at [785, 17] on icon at bounding box center [781, 17] width 13 height 13
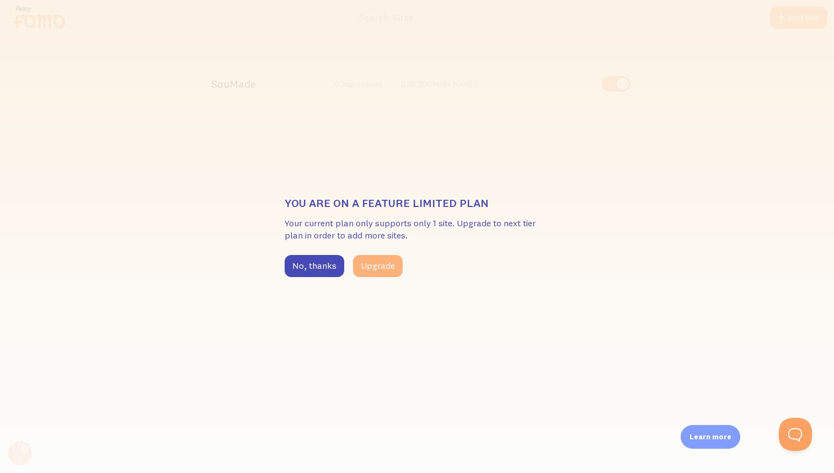
click at [381, 262] on button "Upgrade" at bounding box center [378, 266] width 50 height 22
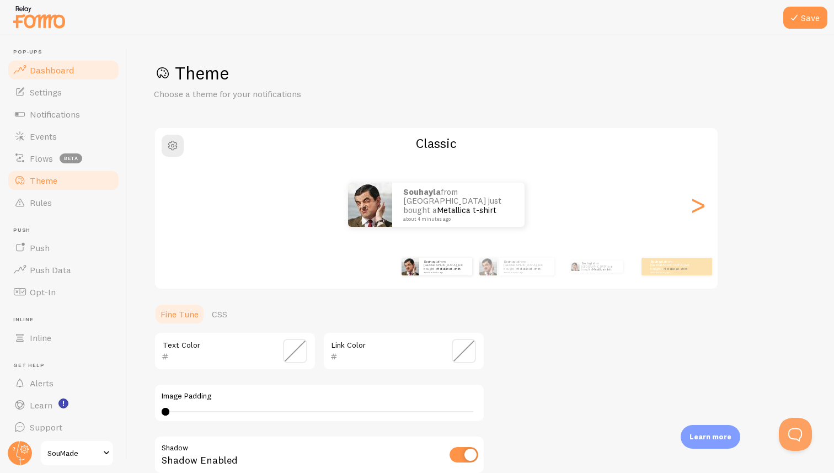
click at [63, 72] on span "Dashboard" at bounding box center [52, 70] width 44 height 11
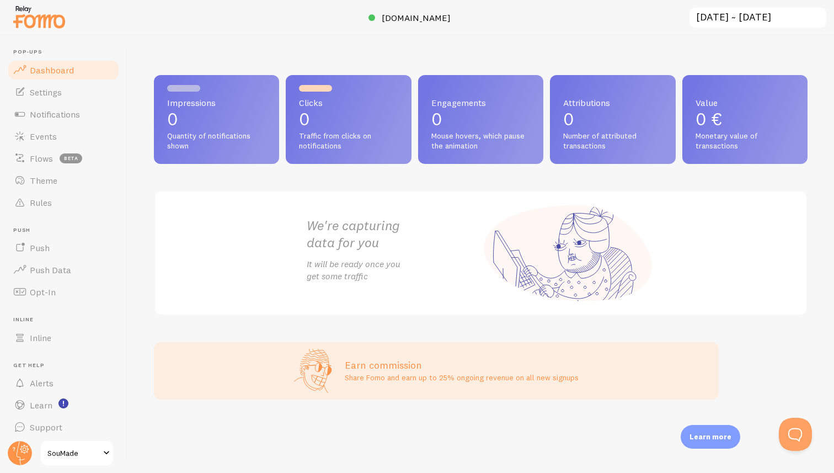
click at [215, 127] on p "0" at bounding box center [216, 119] width 99 height 18
click at [361, 242] on h2 "We're capturing data for you" at bounding box center [394, 234] width 174 height 34
click at [54, 61] on span "Dashboard" at bounding box center [52, 65] width 44 height 11
click at [184, 133] on span "Quantity of notifications shown" at bounding box center [216, 140] width 99 height 19
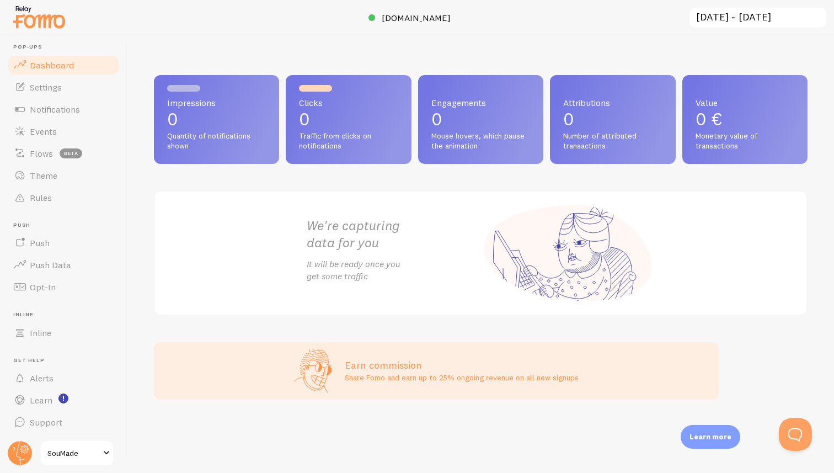
click at [340, 240] on h2 "We're capturing data for you" at bounding box center [394, 234] width 174 height 34
click at [429, 376] on p "Share Fomo and earn up to 25% ongoing revenue on all new signups" at bounding box center [462, 377] width 234 height 11
click at [729, 7] on input "[DATE] ~ [DATE]" at bounding box center [758, 18] width 139 height 23
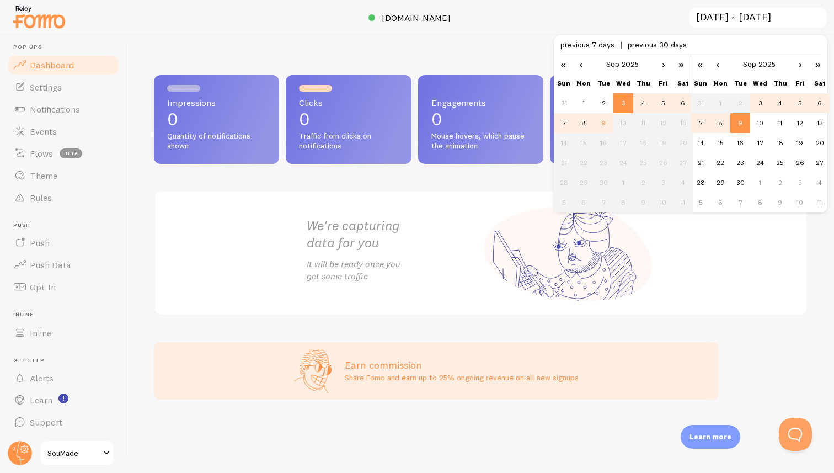
scroll to position [0, 0]
click at [578, 63] on link "‹" at bounding box center [581, 64] width 17 height 19
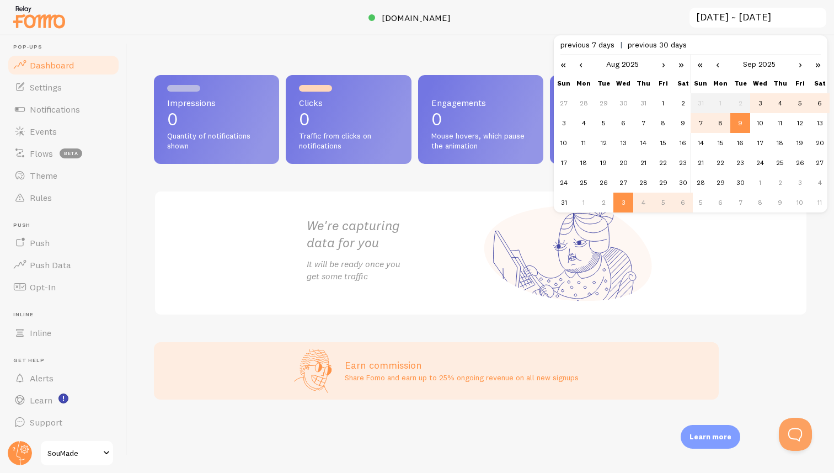
click at [582, 65] on link "‹" at bounding box center [581, 64] width 17 height 19
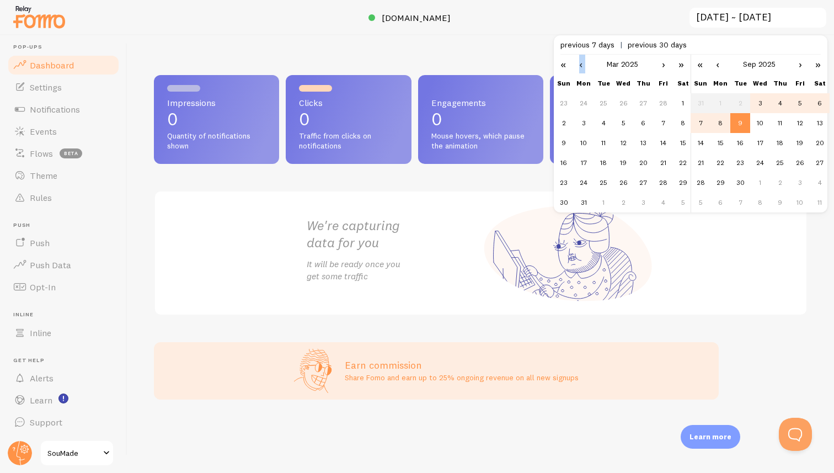
click at [583, 66] on link "‹" at bounding box center [581, 64] width 17 height 19
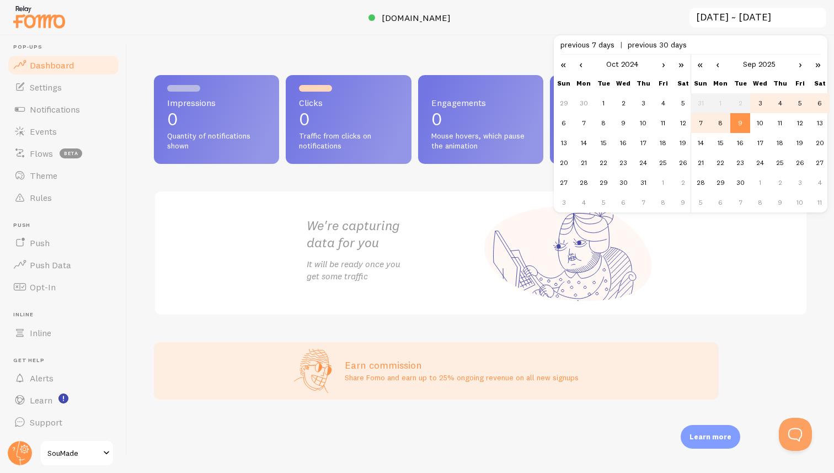
click at [663, 65] on link "›" at bounding box center [663, 64] width 17 height 19
click at [629, 20] on div at bounding box center [417, 17] width 834 height 35
